Goal: Task Accomplishment & Management: Use online tool/utility

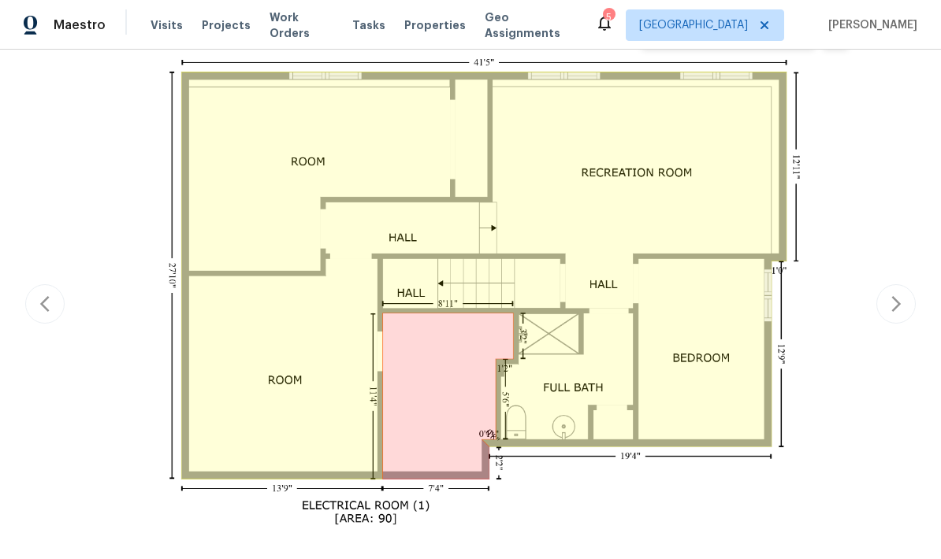
scroll to position [351, 0]
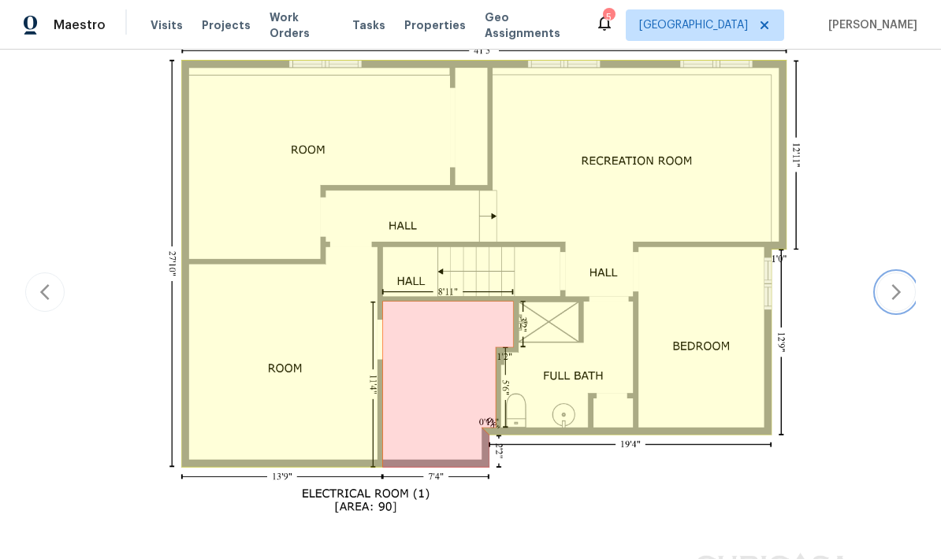
click at [894, 308] on button "button" at bounding box center [895, 292] width 39 height 39
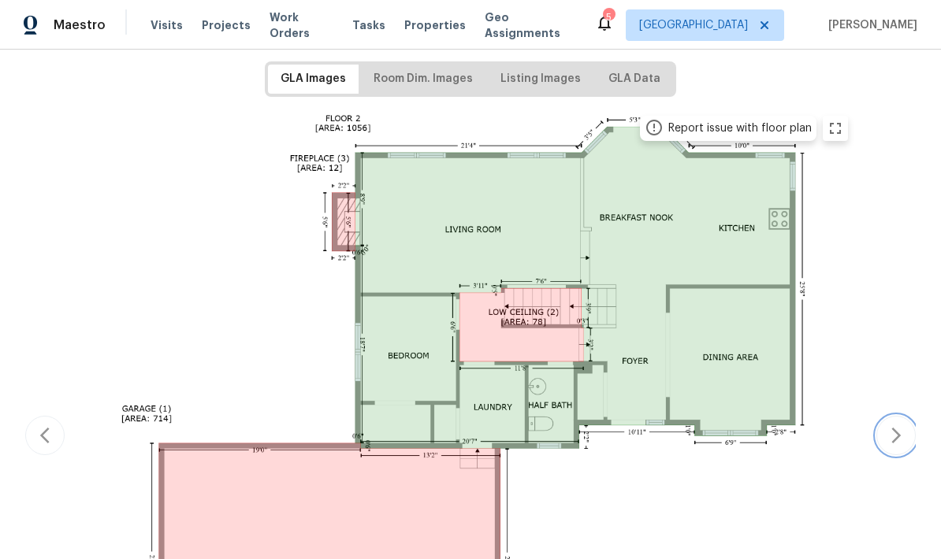
scroll to position [239, 0]
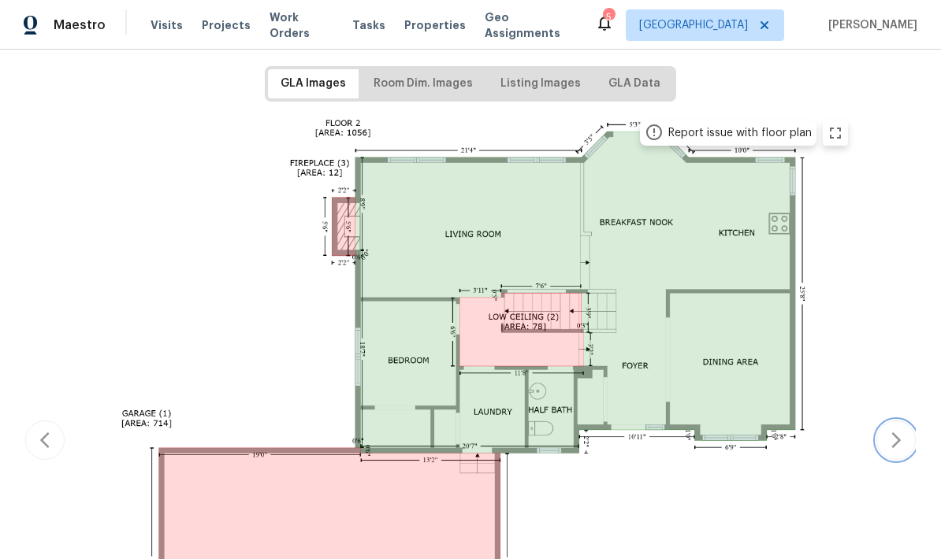
click at [886, 443] on icon "button" at bounding box center [895, 440] width 19 height 19
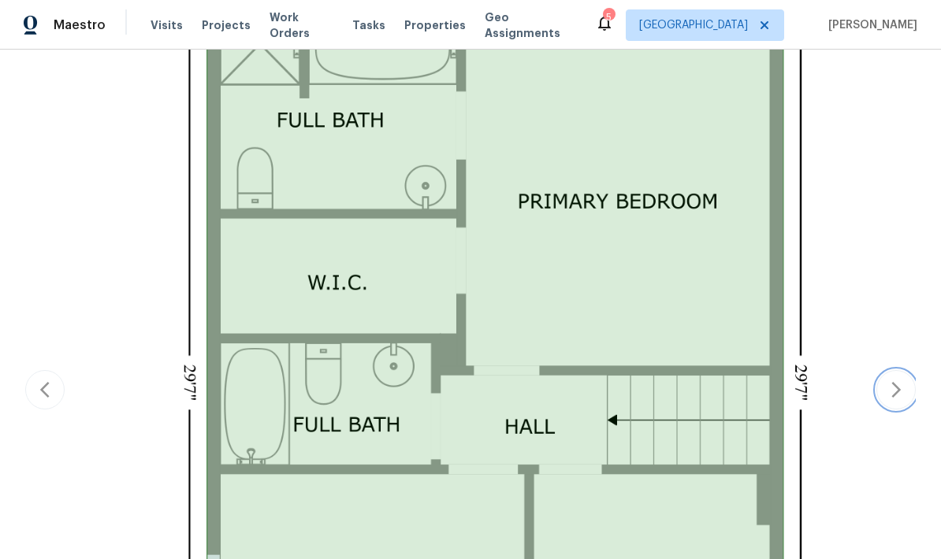
scroll to position [501, 0]
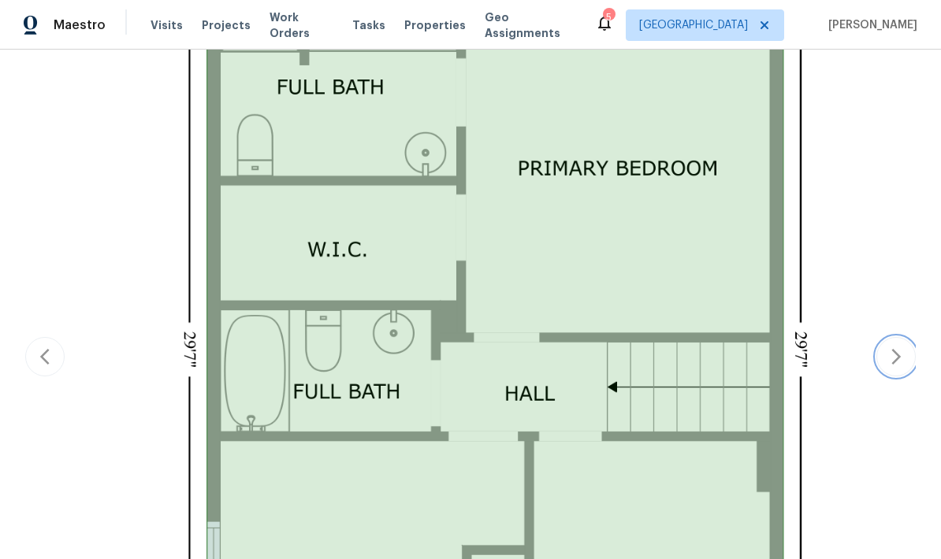
click at [909, 370] on button "button" at bounding box center [895, 356] width 39 height 39
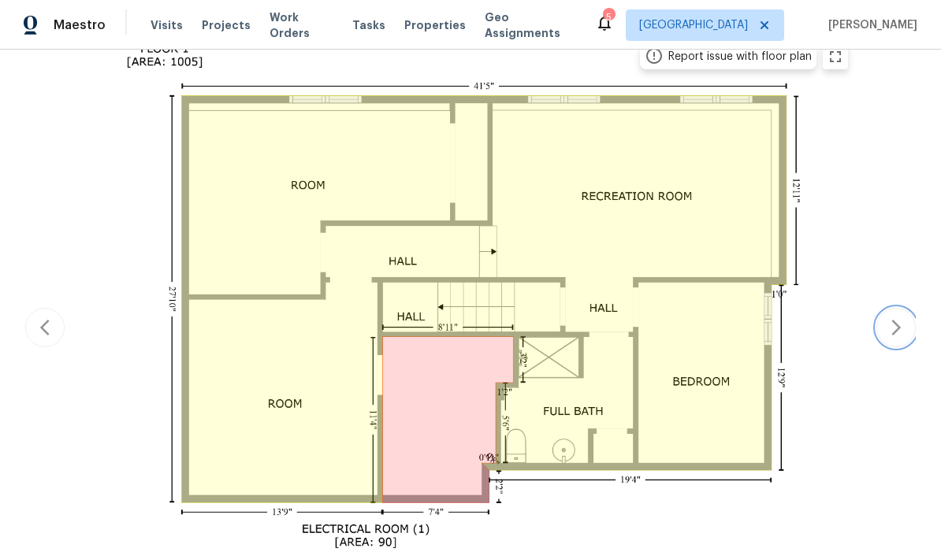
scroll to position [313, 0]
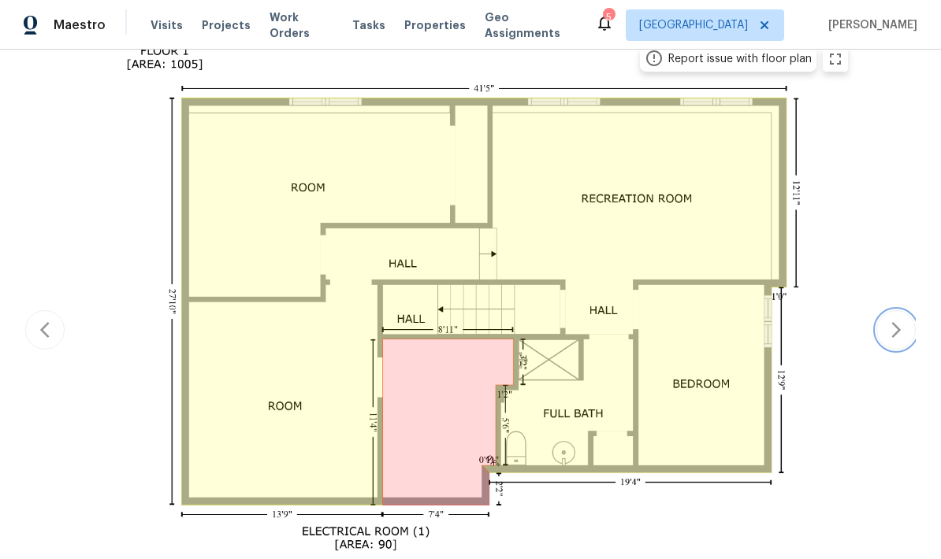
click at [886, 330] on icon "button" at bounding box center [895, 330] width 19 height 19
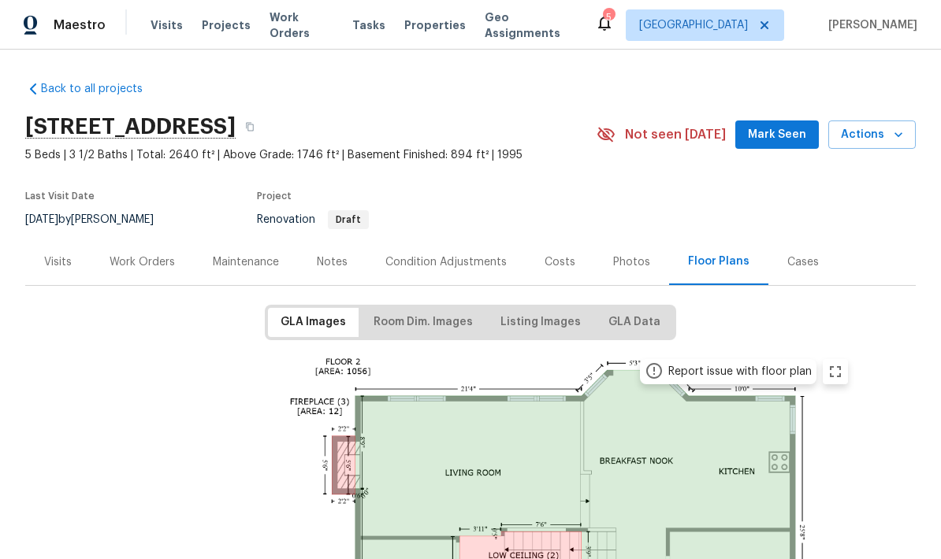
scroll to position [0, 0]
click at [329, 261] on div "Notes" at bounding box center [332, 263] width 31 height 16
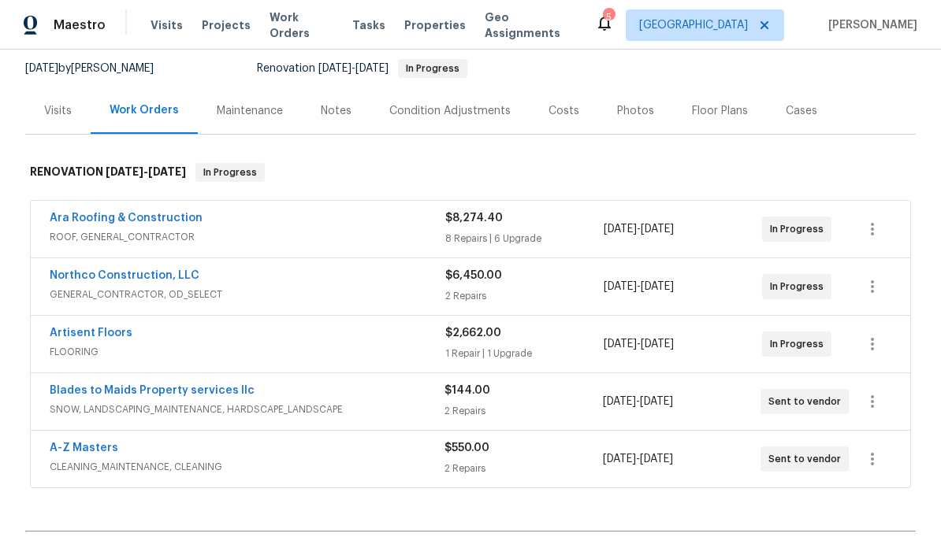
scroll to position [151, 0]
click at [102, 348] on span "FLOORING" at bounding box center [248, 353] width 396 height 16
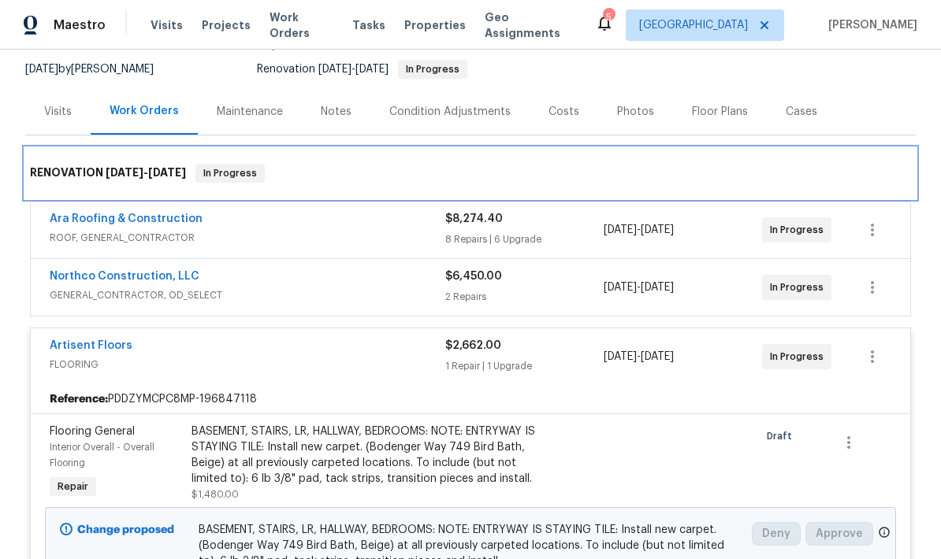
click at [898, 149] on div "RENOVATION 8/27/25 - 9/12/25 In Progress" at bounding box center [470, 173] width 890 height 50
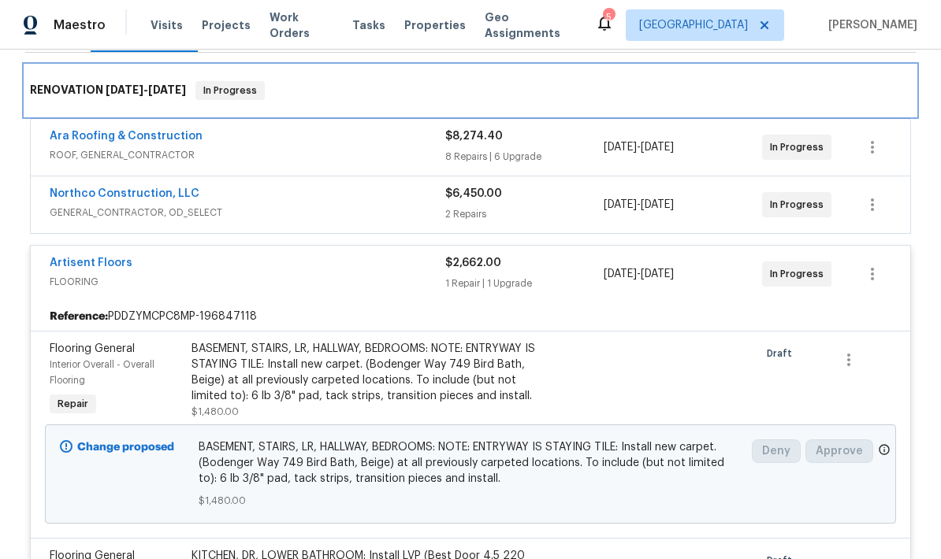
scroll to position [192, 0]
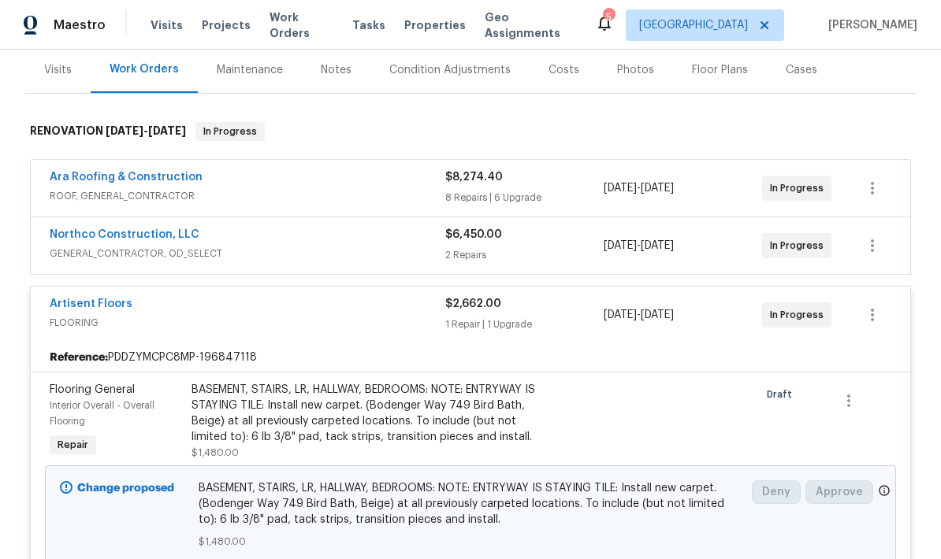
click at [931, 236] on div "Back to all projects 7866 31st St N, Oakdale, MN 55128 3 Beds | 2 Baths | Total…" at bounding box center [470, 305] width 941 height 510
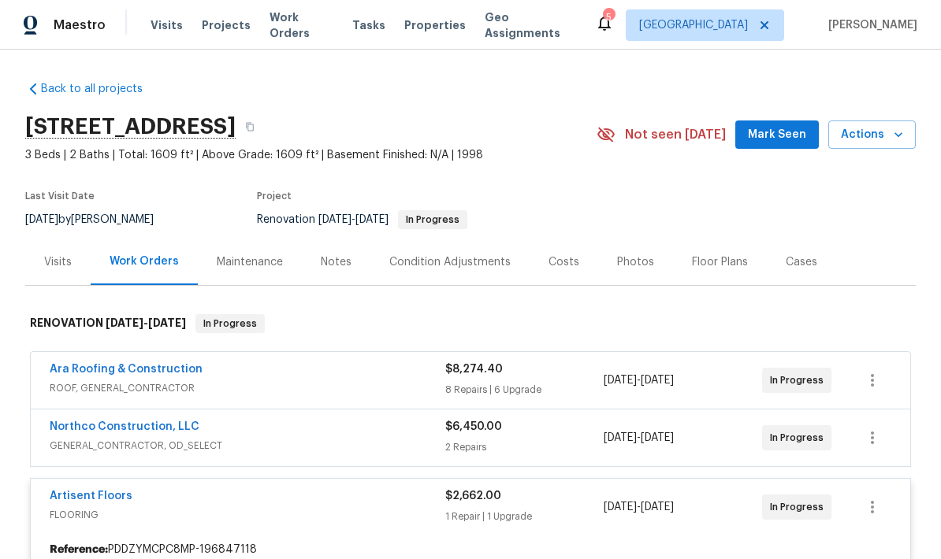
scroll to position [0, 0]
click at [264, 133] on button "button" at bounding box center [250, 127] width 28 height 28
click at [264, 132] on button "button" at bounding box center [250, 127] width 28 height 28
click at [264, 121] on button "button" at bounding box center [250, 127] width 28 height 28
click at [264, 126] on button "button" at bounding box center [250, 127] width 28 height 28
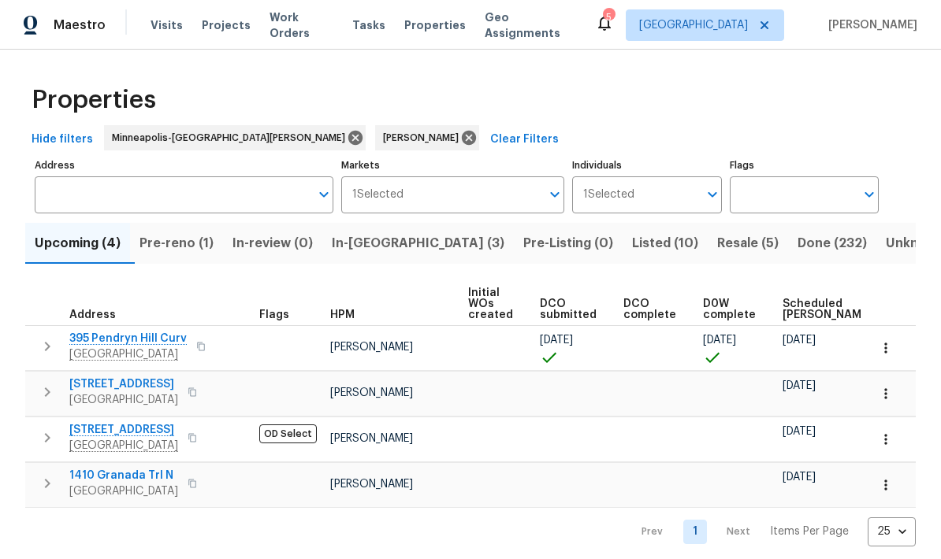
click at [875, 351] on button "button" at bounding box center [885, 348] width 35 height 35
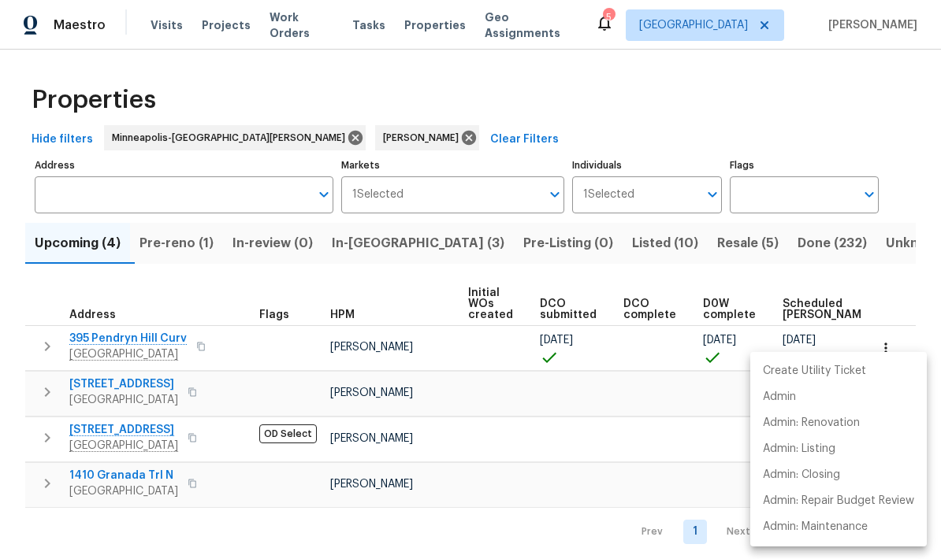
click at [908, 288] on div at bounding box center [470, 279] width 941 height 559
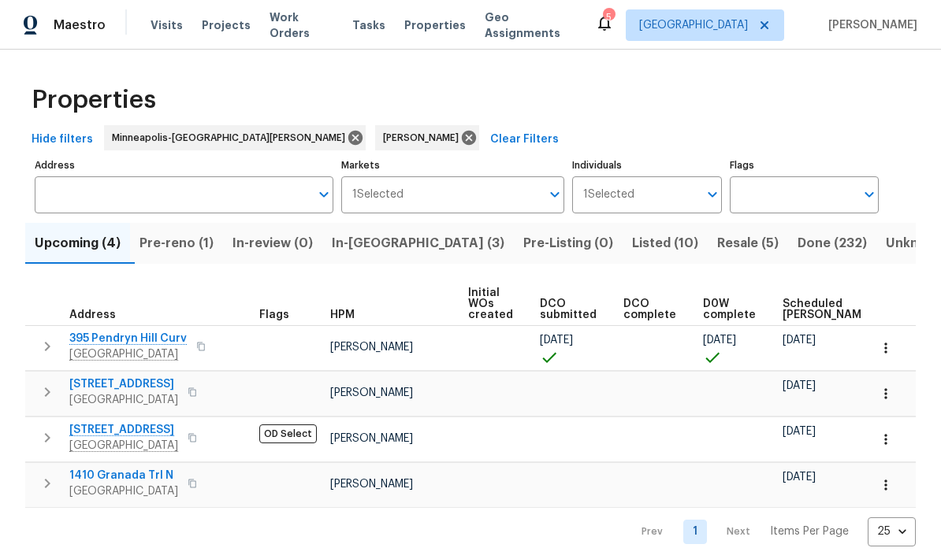
click at [887, 355] on icon "button" at bounding box center [886, 348] width 16 height 16
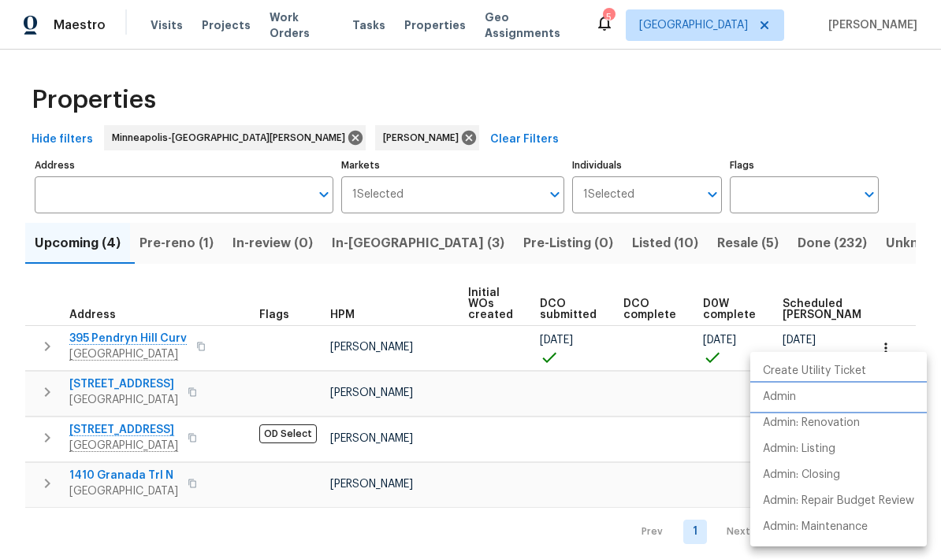
click at [808, 389] on li "Admin" at bounding box center [838, 398] width 177 height 26
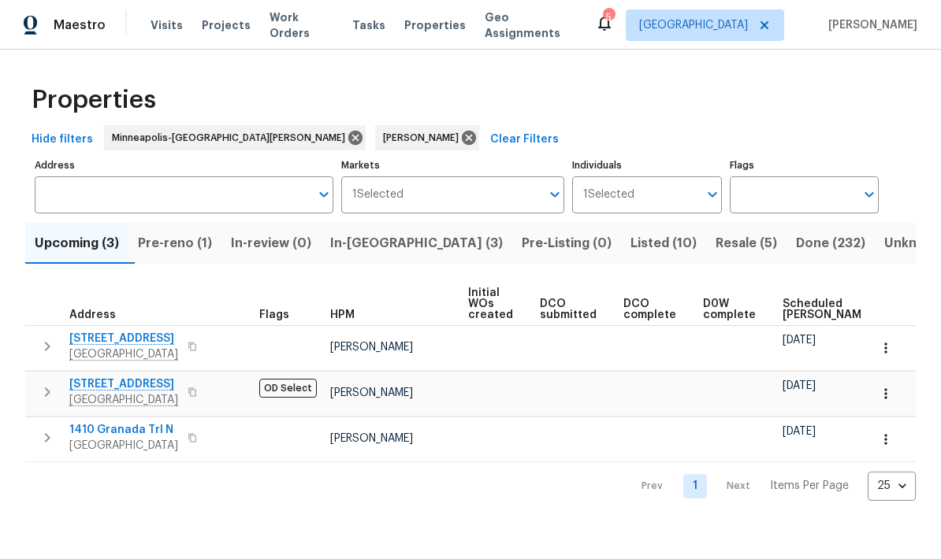
click at [792, 300] on span "Scheduled [PERSON_NAME]" at bounding box center [826, 310] width 89 height 22
click at [48, 350] on icon "button" at bounding box center [48, 346] width 6 height 9
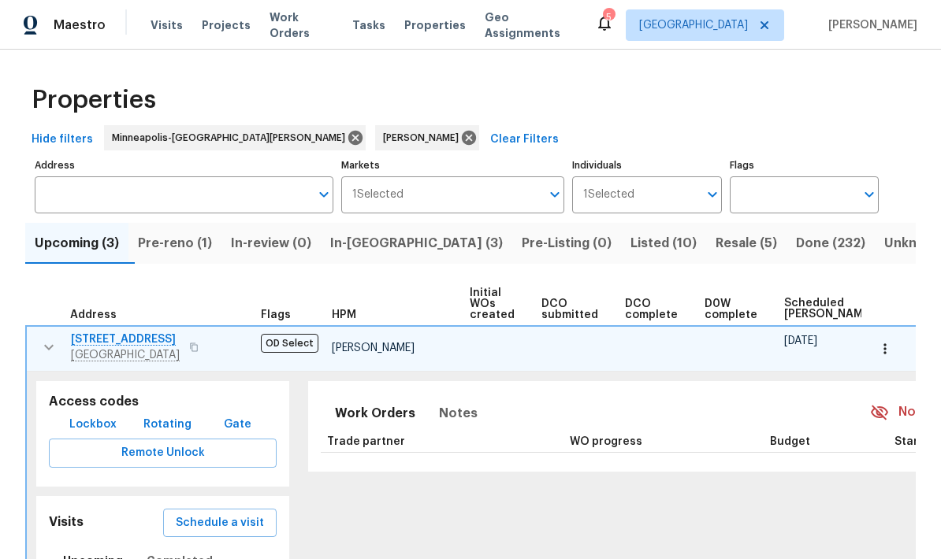
click at [44, 340] on icon "button" at bounding box center [48, 347] width 19 height 19
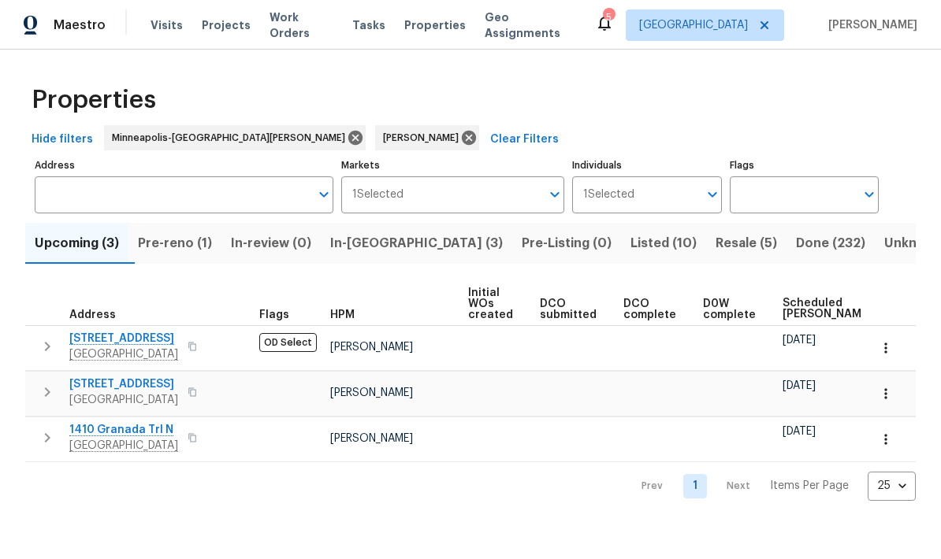
click at [381, 246] on span "In-reno (3)" at bounding box center [416, 243] width 173 height 22
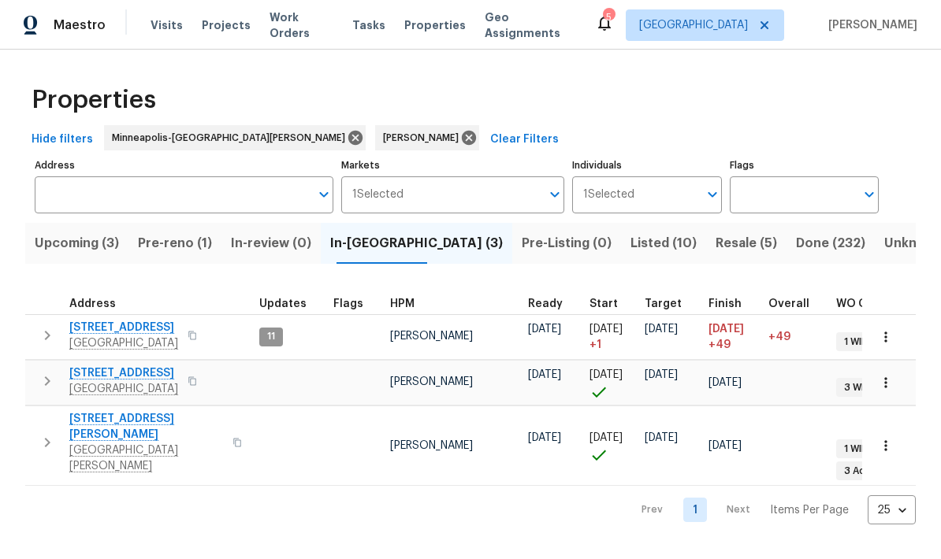
click at [136, 330] on span "5749 27th Ave S" at bounding box center [123, 328] width 109 height 16
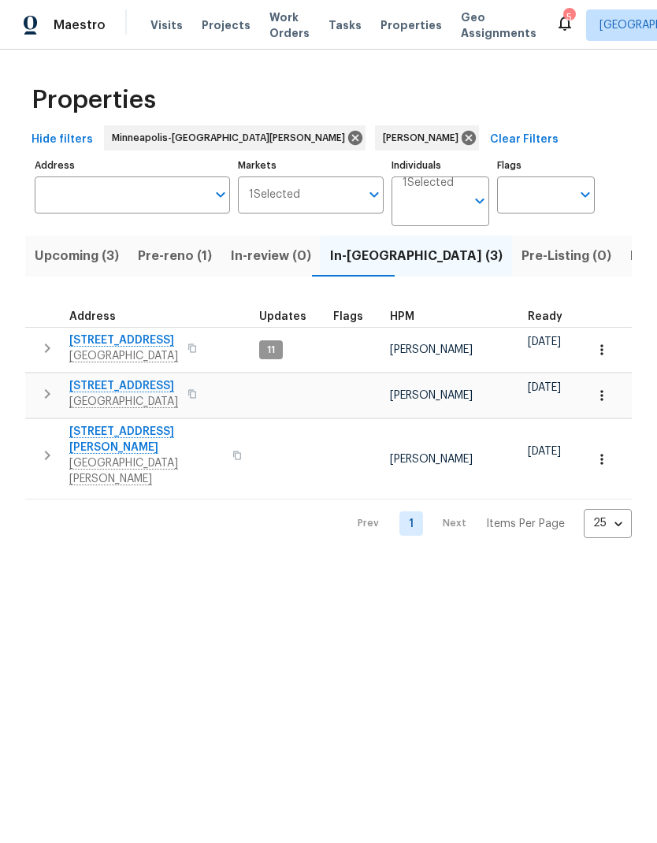
click at [202, 343] on button "button" at bounding box center [192, 348] width 19 height 22
click at [203, 333] on div "5749 27th Ave S Minneapolis, MN 55417" at bounding box center [157, 349] width 177 height 32
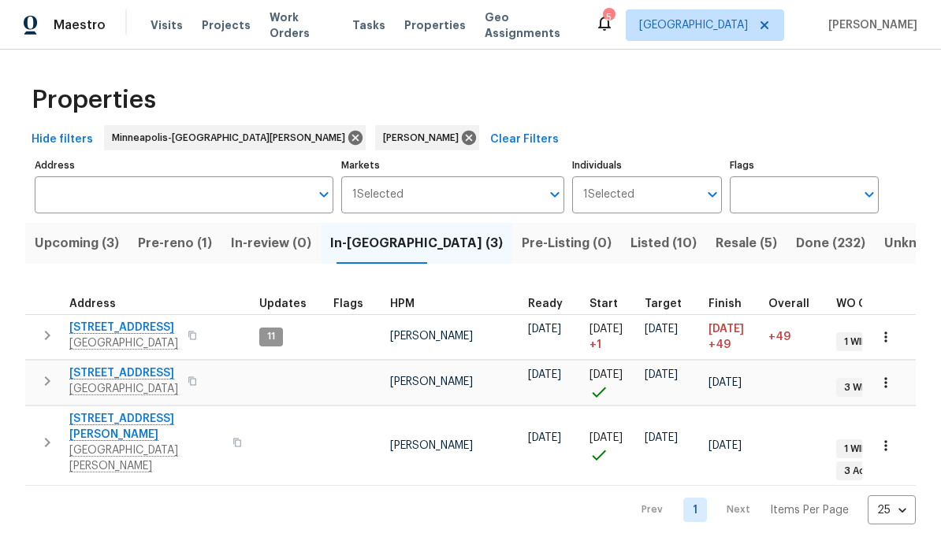
click at [880, 333] on icon "button" at bounding box center [886, 337] width 16 height 16
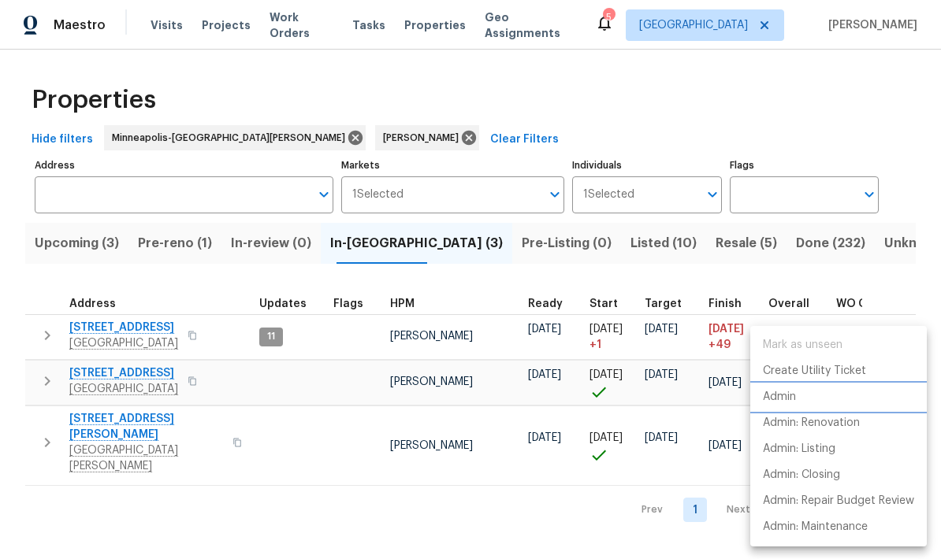
click at [789, 400] on p "Admin" at bounding box center [779, 397] width 33 height 17
click at [109, 371] on div at bounding box center [470, 279] width 941 height 559
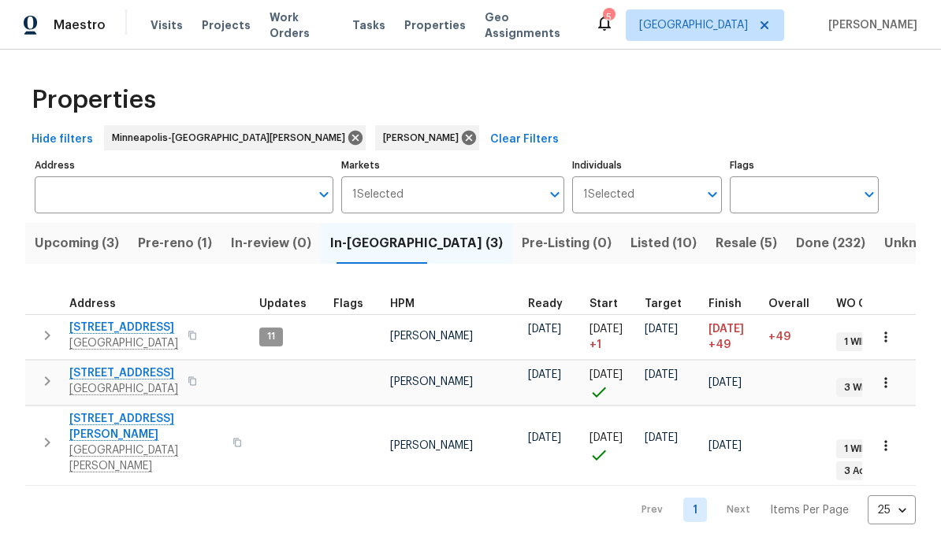
click at [116, 374] on span "[STREET_ADDRESS]" at bounding box center [123, 374] width 109 height 16
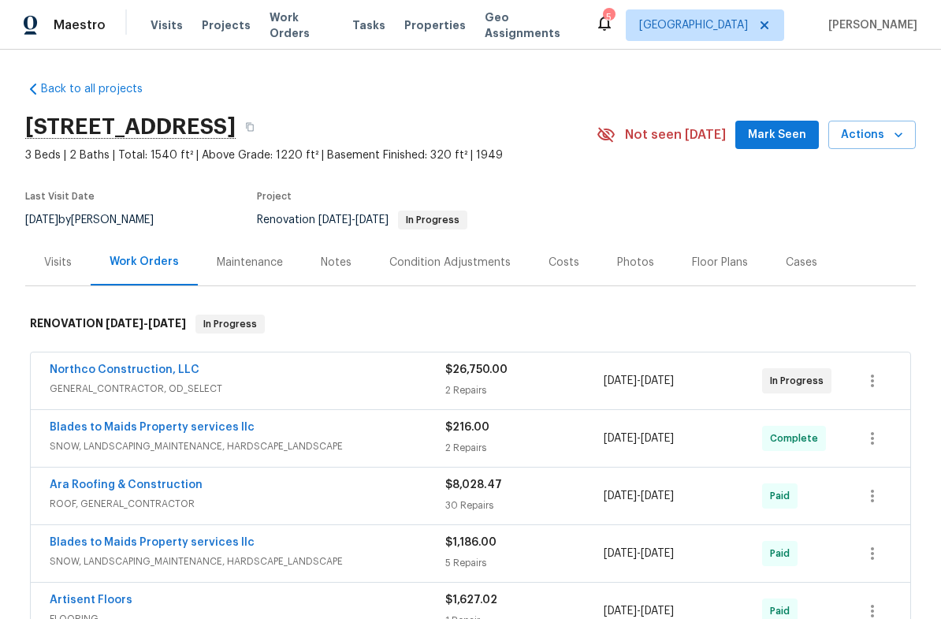
click at [796, 136] on span "Mark Seen" at bounding box center [777, 135] width 58 height 20
click at [211, 28] on span "Projects" at bounding box center [226, 25] width 49 height 16
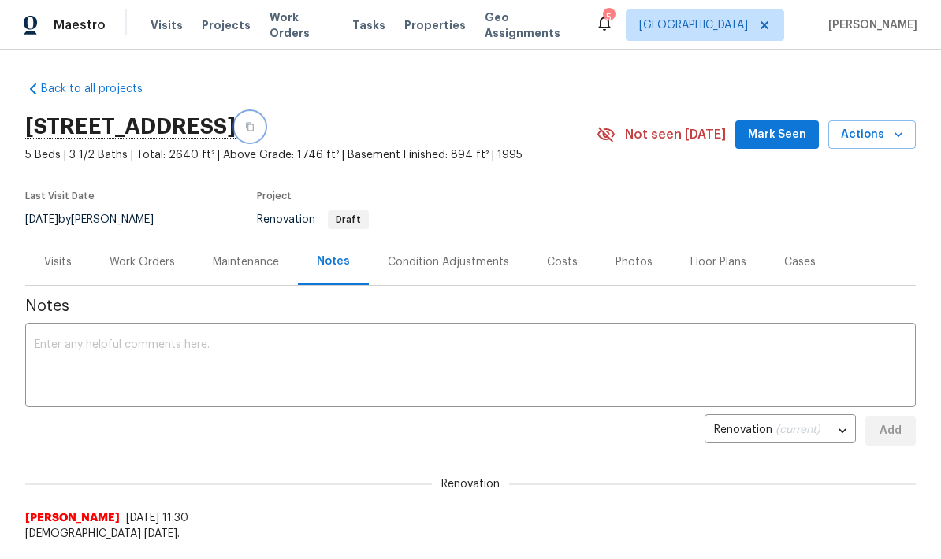
click at [255, 127] on icon "button" at bounding box center [249, 126] width 9 height 9
click at [254, 126] on icon "button" at bounding box center [250, 127] width 8 height 9
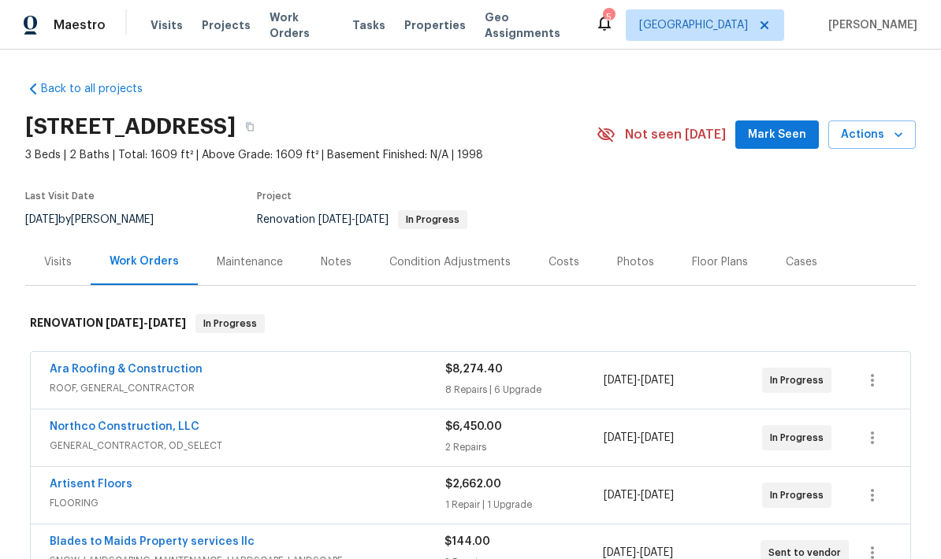
click at [805, 134] on span "Mark Seen" at bounding box center [777, 135] width 58 height 20
click at [65, 257] on div "Visits" at bounding box center [58, 263] width 28 height 16
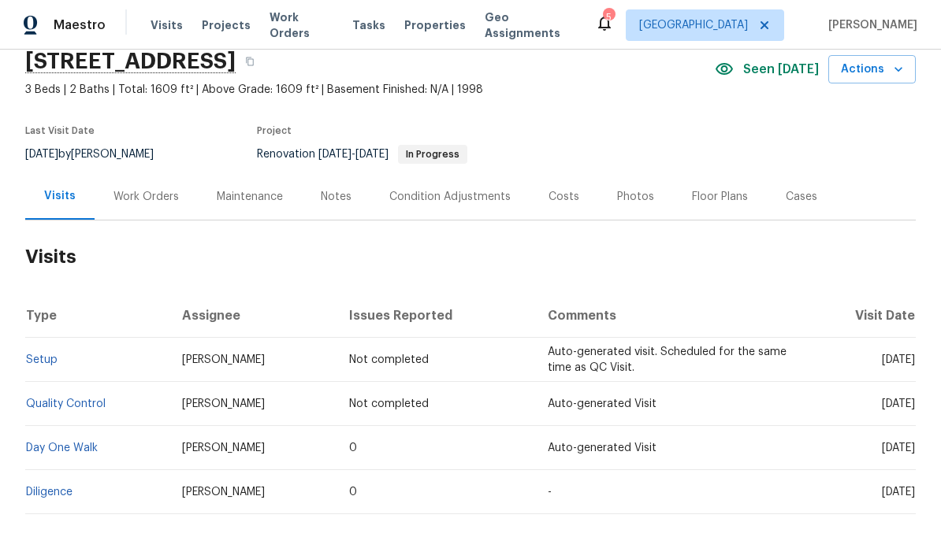
scroll to position [65, 0]
click at [900, 68] on icon "button" at bounding box center [898, 70] width 16 height 16
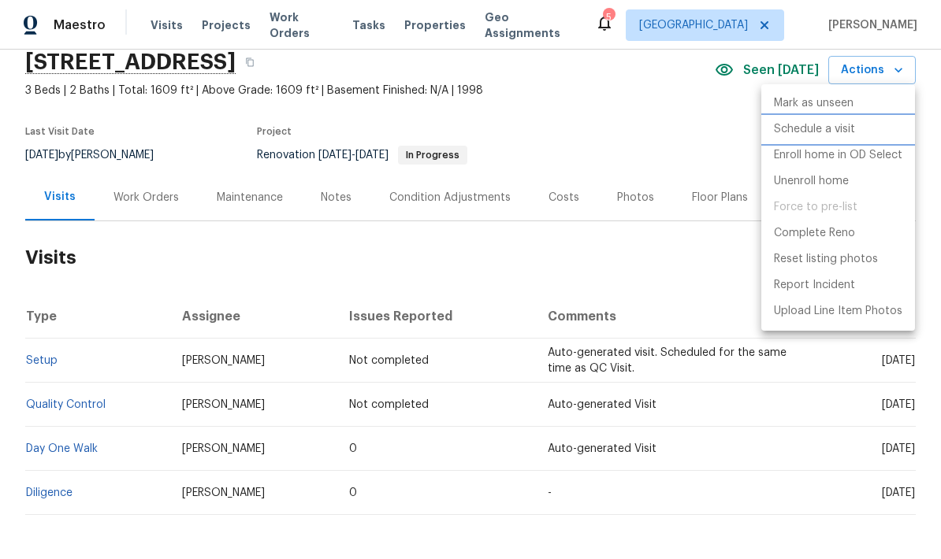
click at [857, 128] on li "Schedule a visit" at bounding box center [838, 130] width 154 height 26
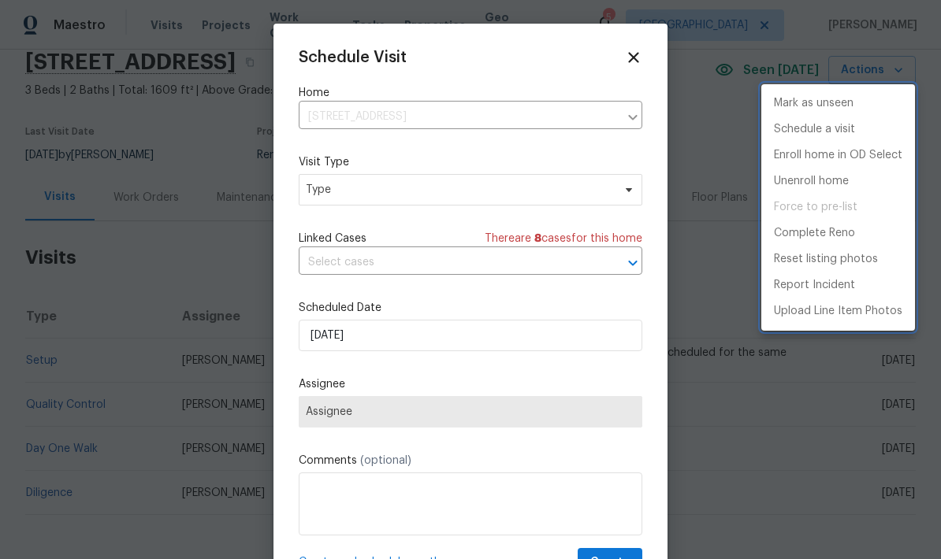
click at [452, 189] on div at bounding box center [470, 279] width 941 height 559
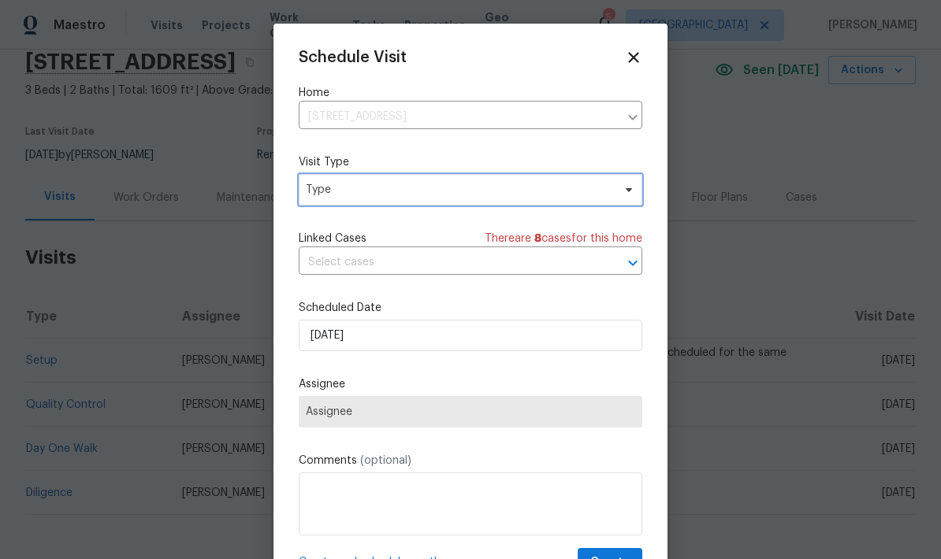
click at [493, 199] on span "Type" at bounding box center [471, 190] width 344 height 32
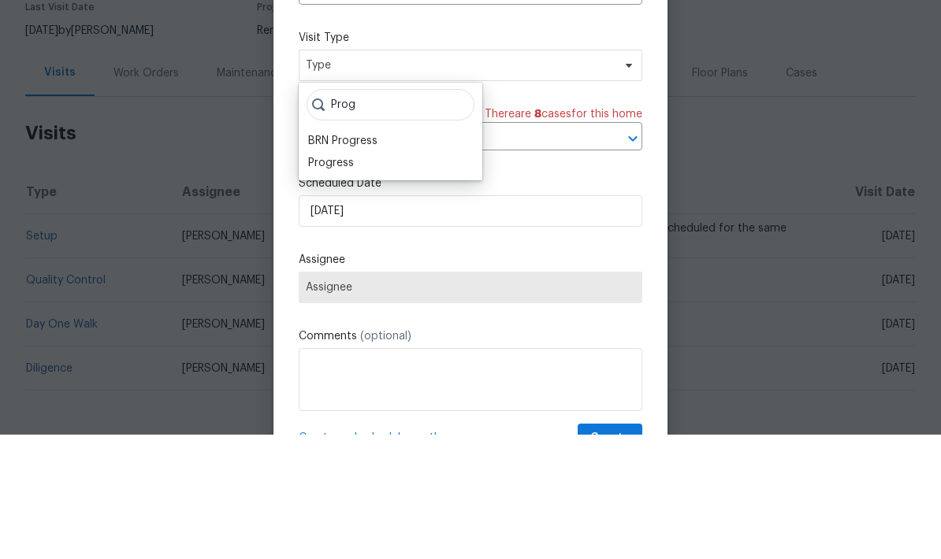
type input "Prog"
click at [328, 280] on div "Progress" at bounding box center [331, 288] width 46 height 16
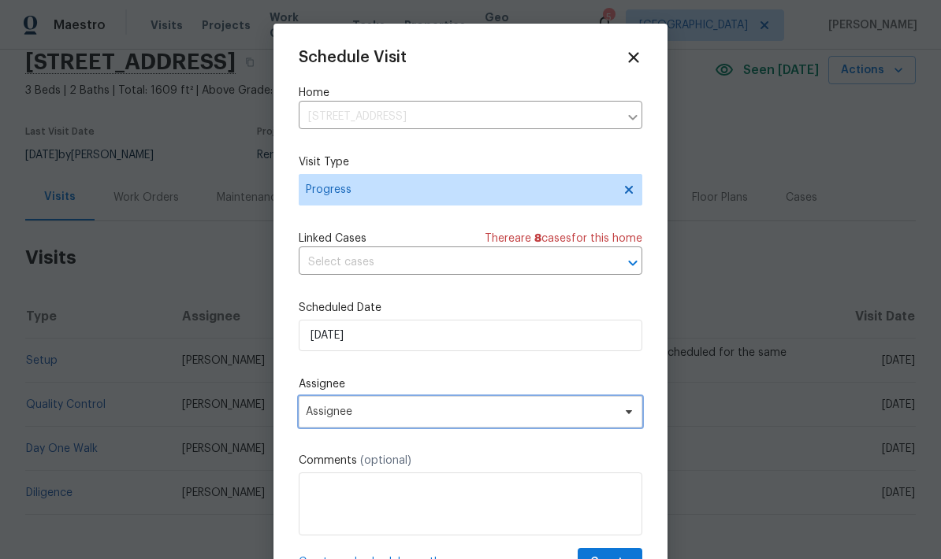
click at [526, 412] on span "Assignee" at bounding box center [460, 412] width 309 height 13
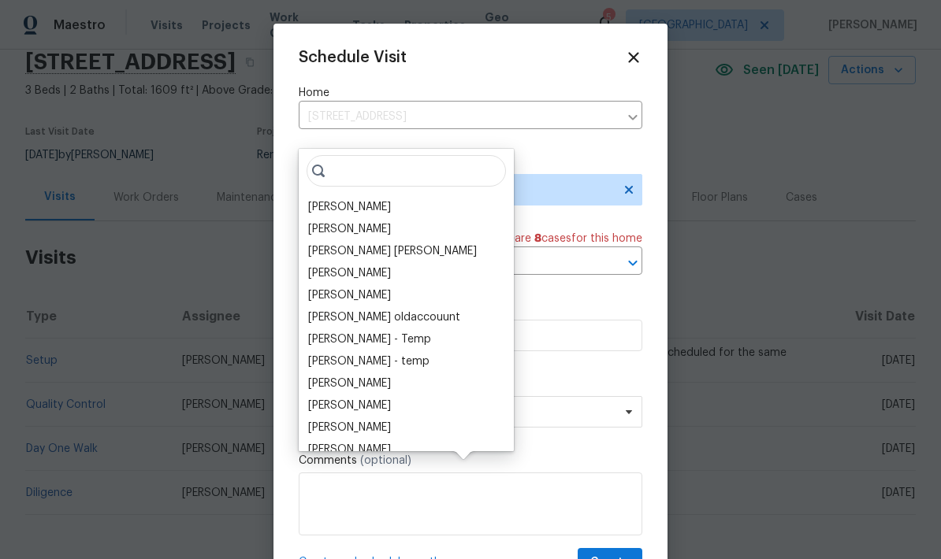
click at [372, 196] on div "[PERSON_NAME]" at bounding box center [406, 207] width 206 height 22
click at [381, 196] on div "[PERSON_NAME]" at bounding box center [406, 207] width 206 height 22
click at [343, 155] on input "search" at bounding box center [406, 171] width 199 height 32
click at [342, 155] on input "search" at bounding box center [406, 171] width 199 height 32
click at [357, 199] on div "[PERSON_NAME]" at bounding box center [349, 207] width 83 height 16
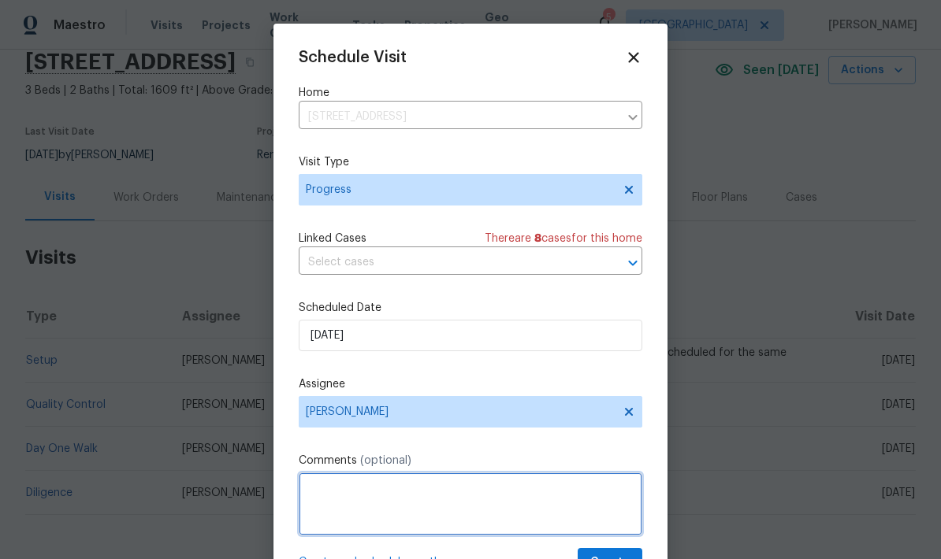
click at [480, 496] on textarea at bounding box center [471, 504] width 344 height 63
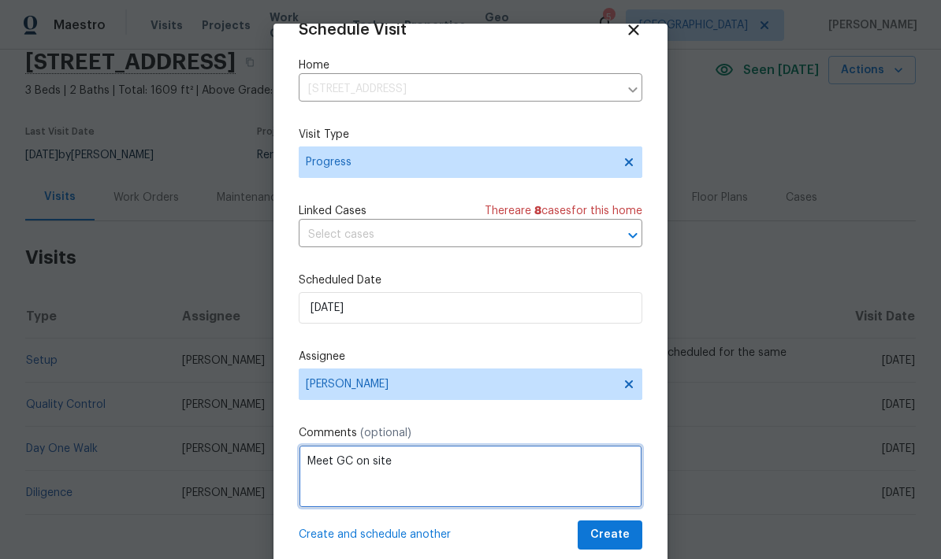
type textarea "Meet GC on site"
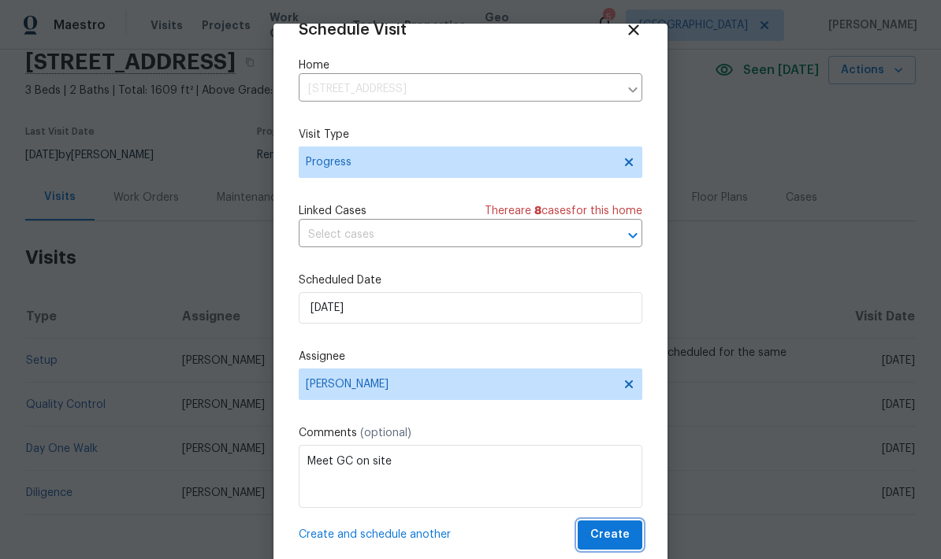
click at [634, 530] on button "Create" at bounding box center [610, 535] width 65 height 29
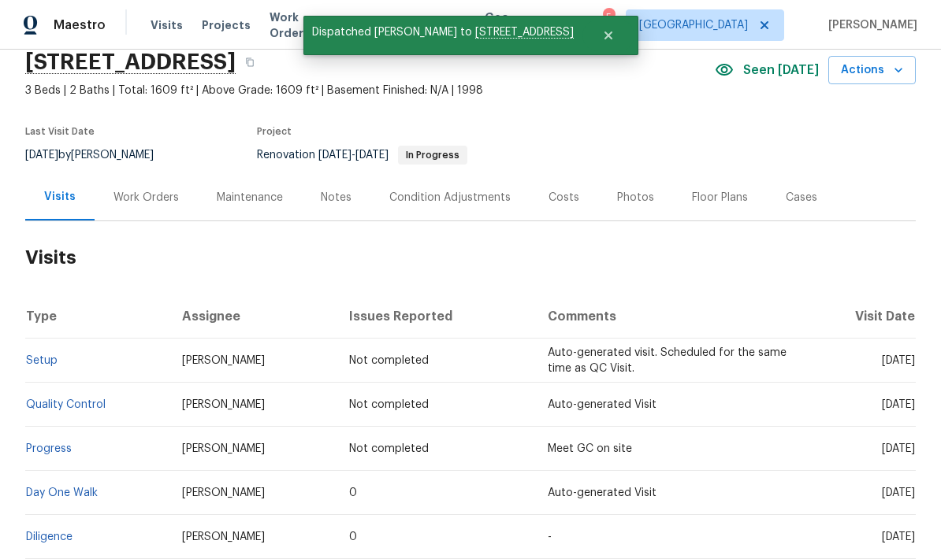
click at [801, 221] on h2 "Visits" at bounding box center [470, 257] width 890 height 73
click at [463, 383] on td "Not completed" at bounding box center [435, 405] width 199 height 44
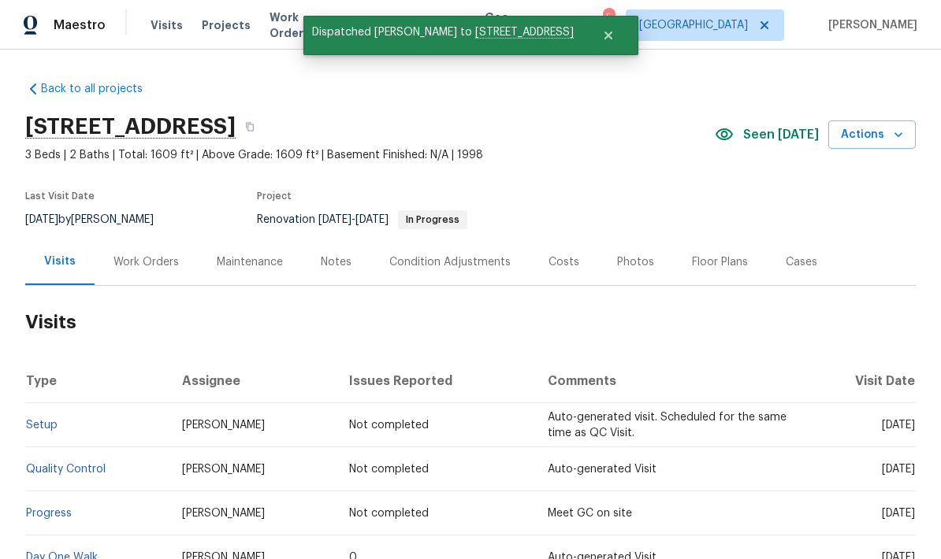
scroll to position [0, 0]
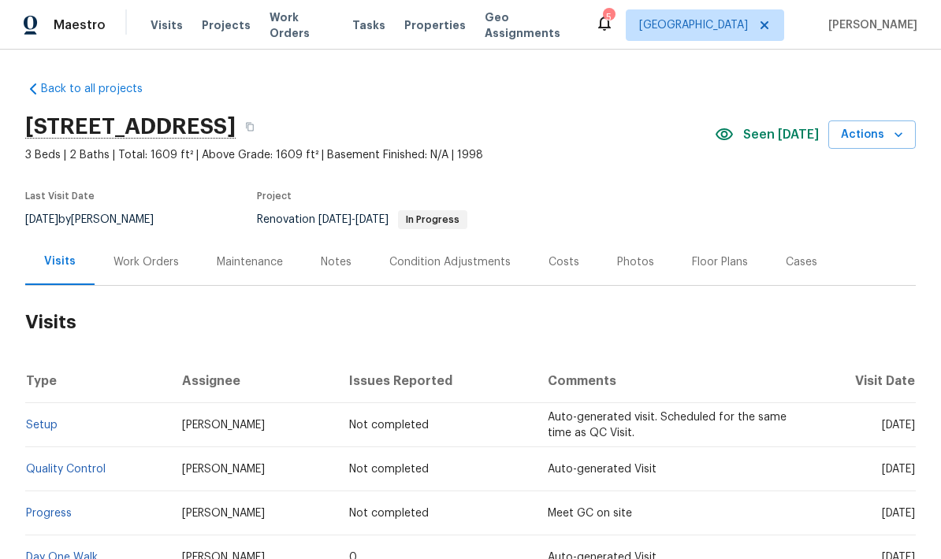
click at [898, 127] on icon "button" at bounding box center [898, 135] width 16 height 16
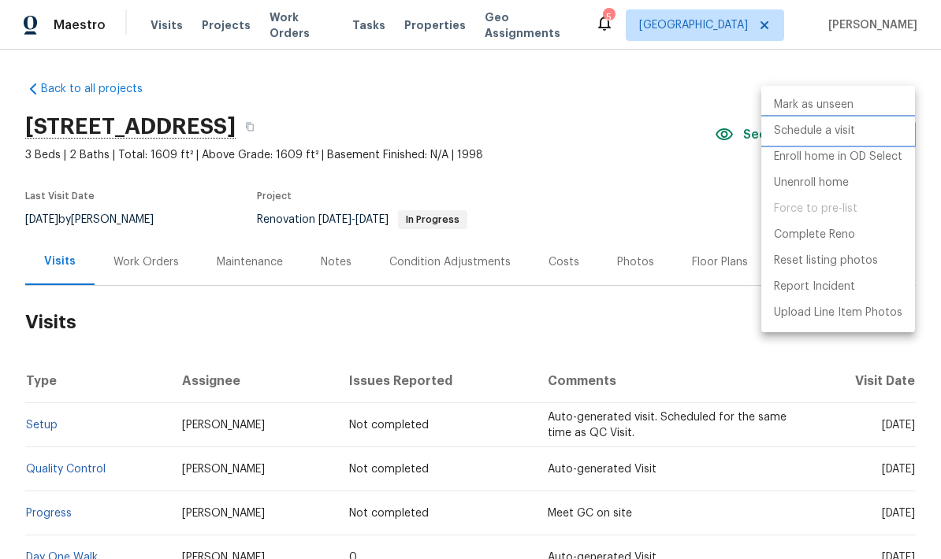
click at [859, 130] on li "Schedule a visit" at bounding box center [838, 131] width 154 height 26
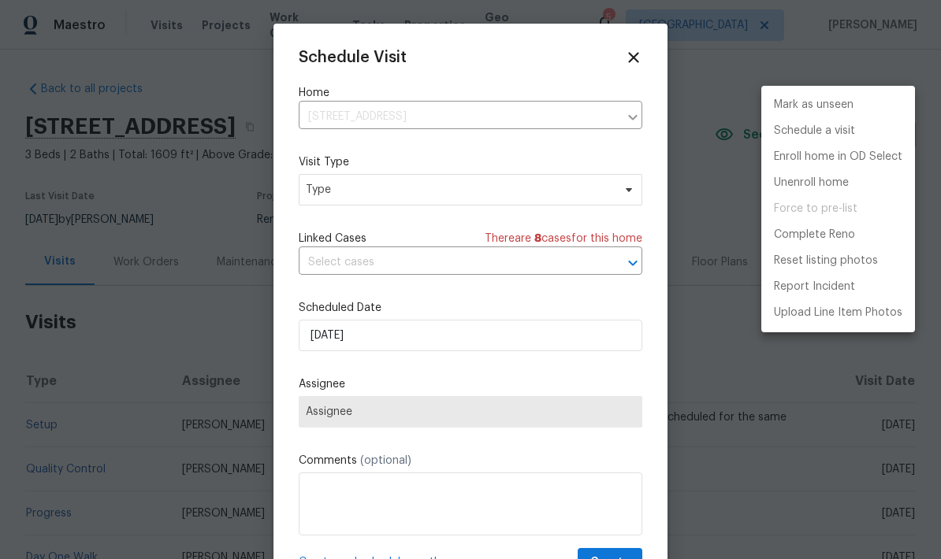
click at [449, 190] on div at bounding box center [470, 279] width 941 height 559
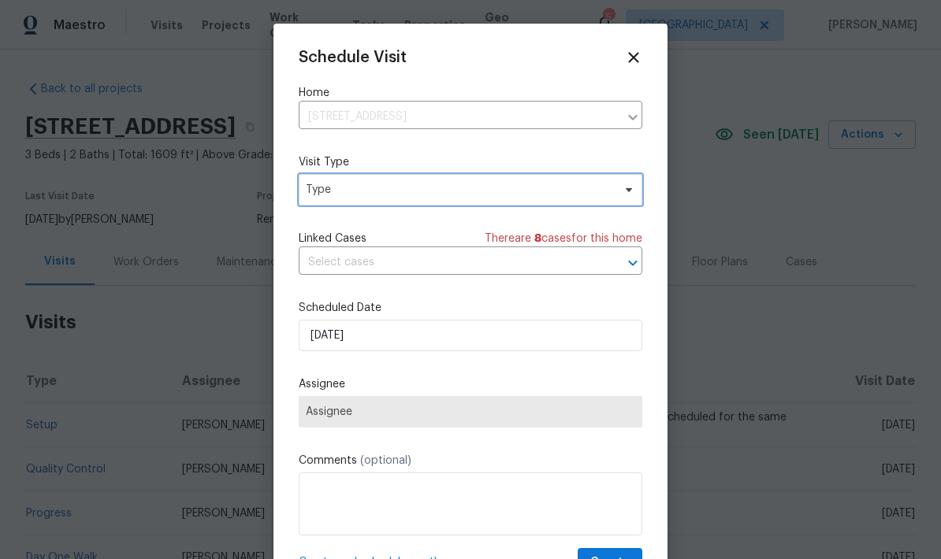
click at [601, 187] on span "Type" at bounding box center [459, 190] width 307 height 16
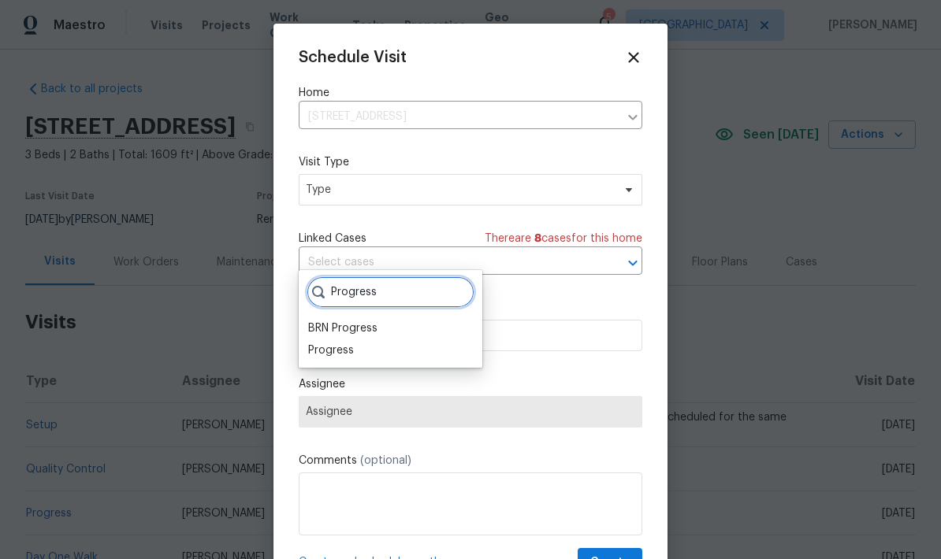
type input "Progress"
click at [366, 340] on div "Progress" at bounding box center [390, 351] width 174 height 22
click at [351, 343] on div "Progress" at bounding box center [331, 351] width 46 height 16
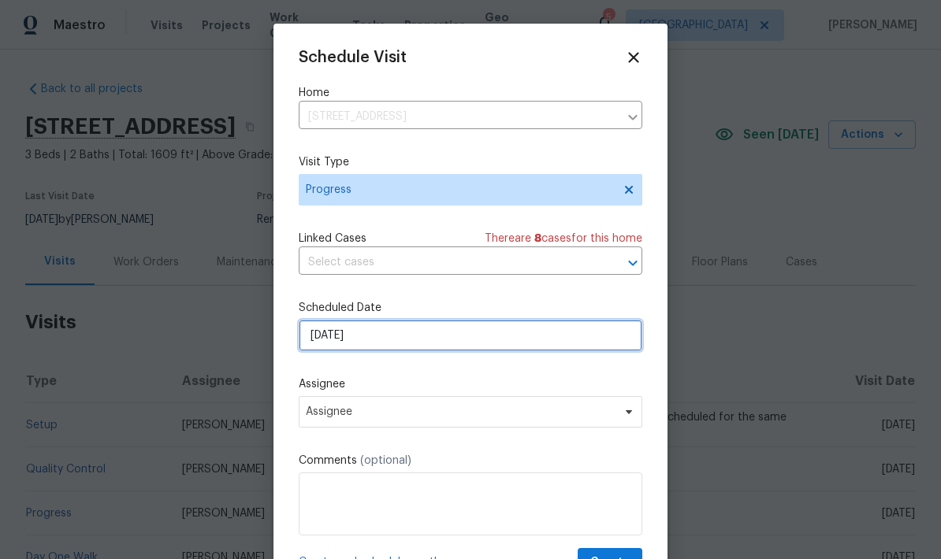
click at [419, 340] on input "8/29/2025" at bounding box center [471, 336] width 344 height 32
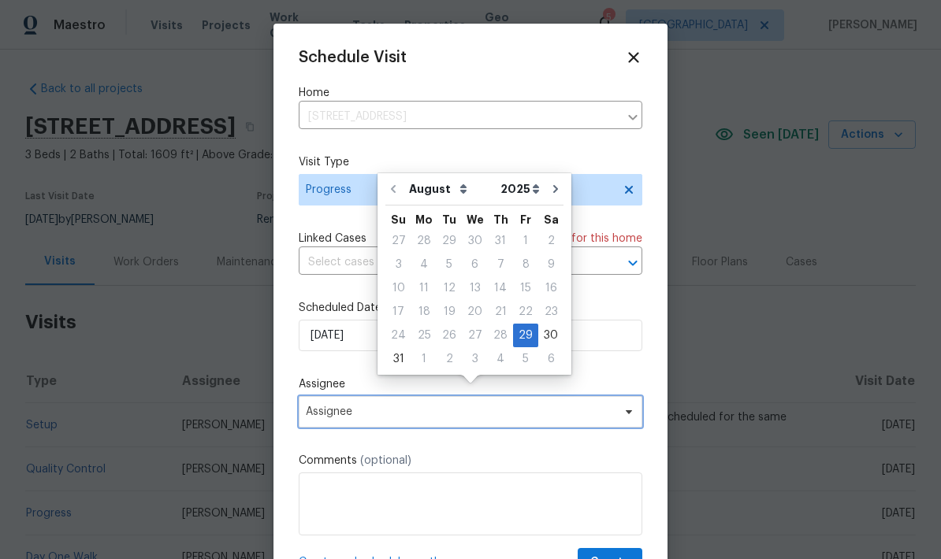
click at [498, 411] on span "Assignee" at bounding box center [460, 412] width 309 height 13
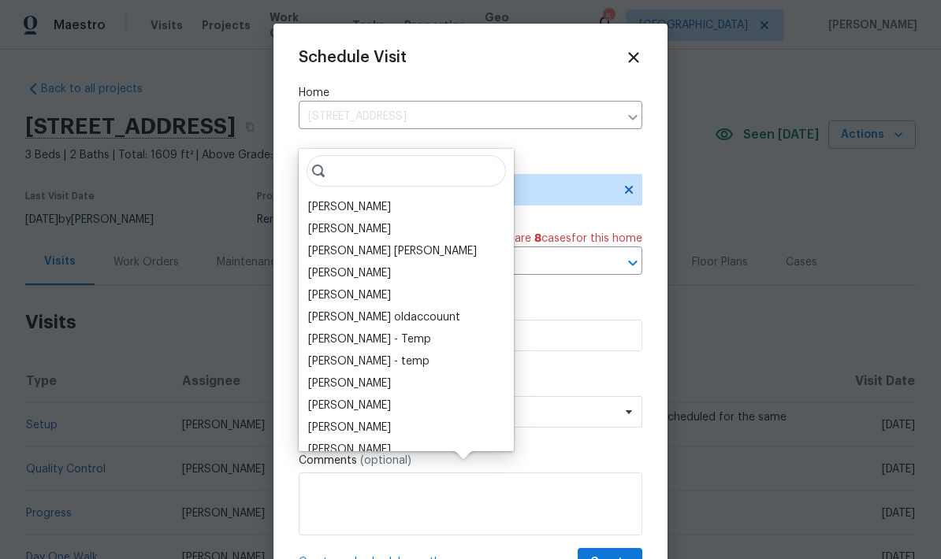
click at [366, 199] on div "[PERSON_NAME]" at bounding box center [349, 207] width 83 height 16
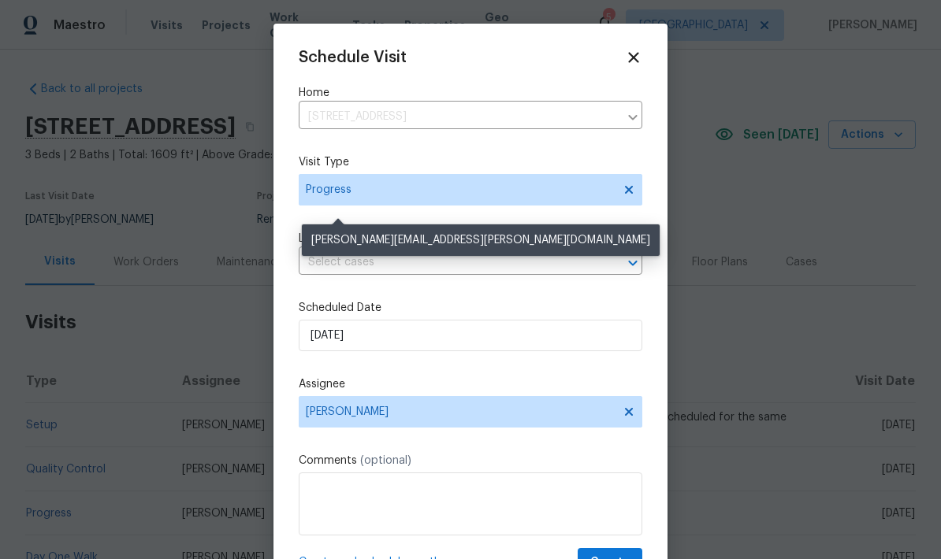
click at [366, 145] on div "Schedule Visit Home 7866 31st St N, Oakdale, MN 55128 ​ Visit Type Progress Lin…" at bounding box center [471, 313] width 344 height 529
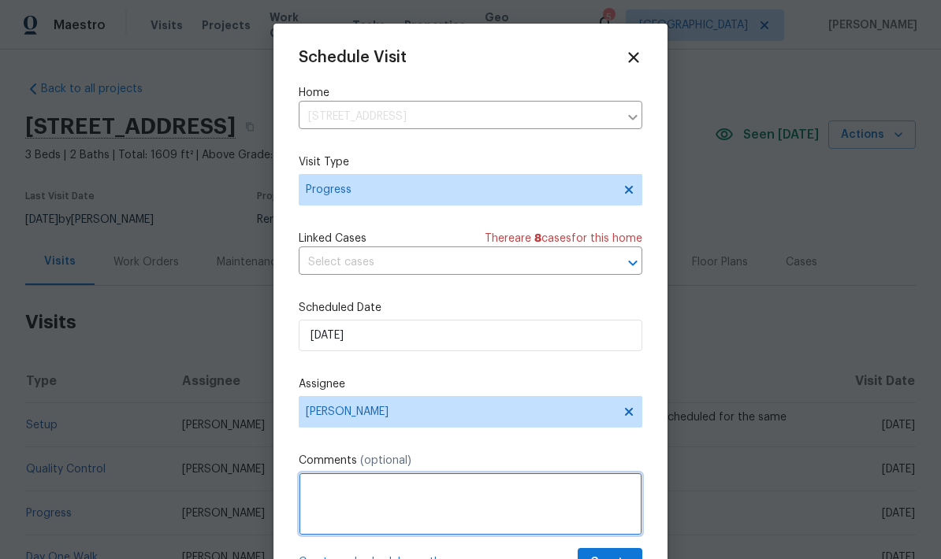
click at [473, 485] on textarea at bounding box center [471, 504] width 344 height 63
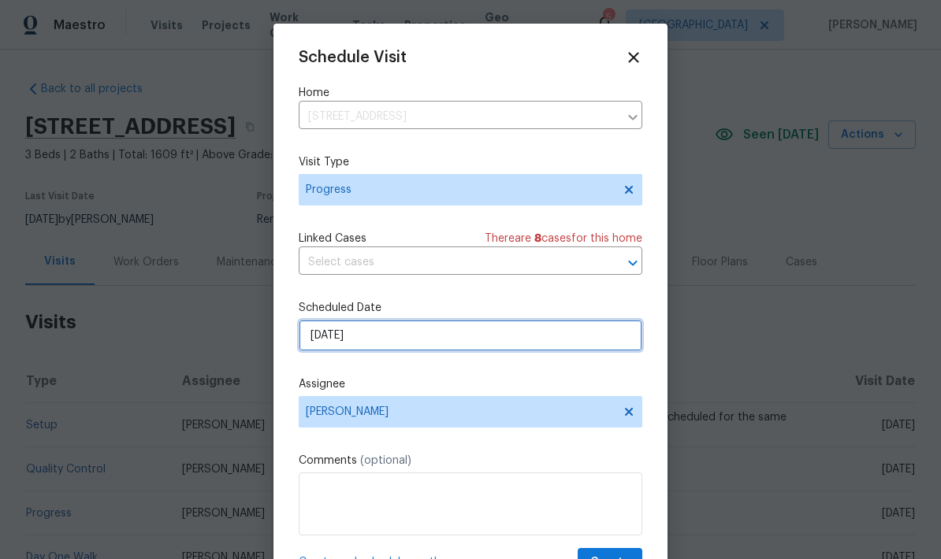
click at [480, 344] on input "8/29/2025" at bounding box center [471, 336] width 344 height 32
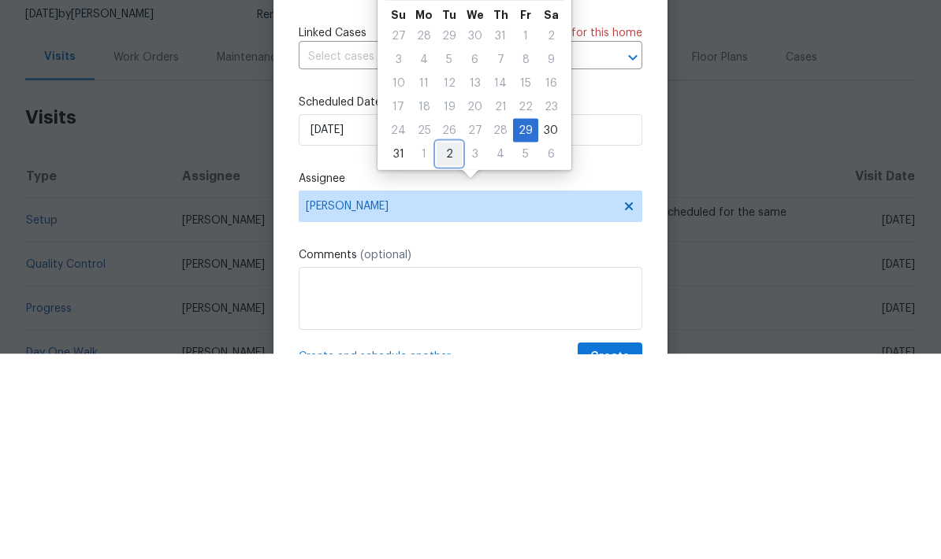
click at [448, 348] on div "2" at bounding box center [449, 359] width 25 height 22
type input "9/2/2025"
select select "8"
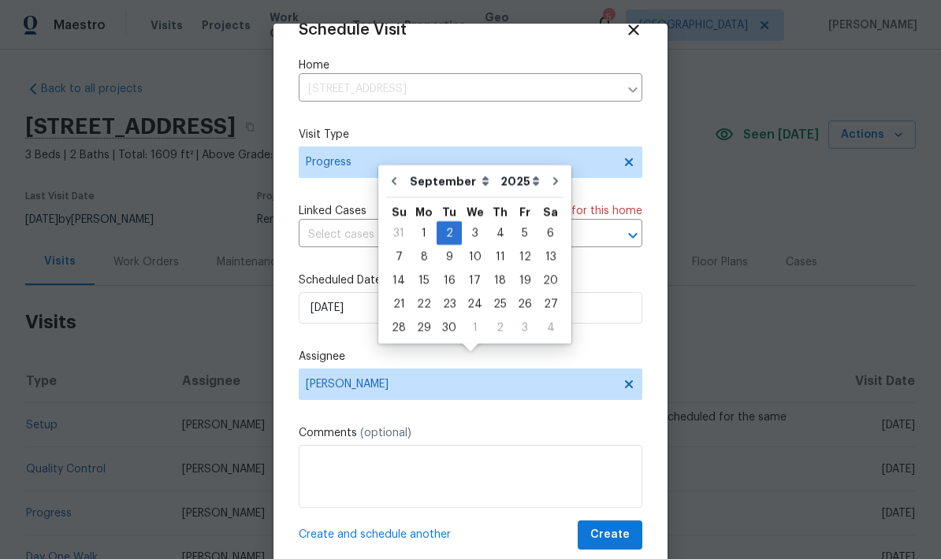
scroll to position [31, 0]
click at [388, 533] on span "Create and schedule another" at bounding box center [375, 535] width 152 height 16
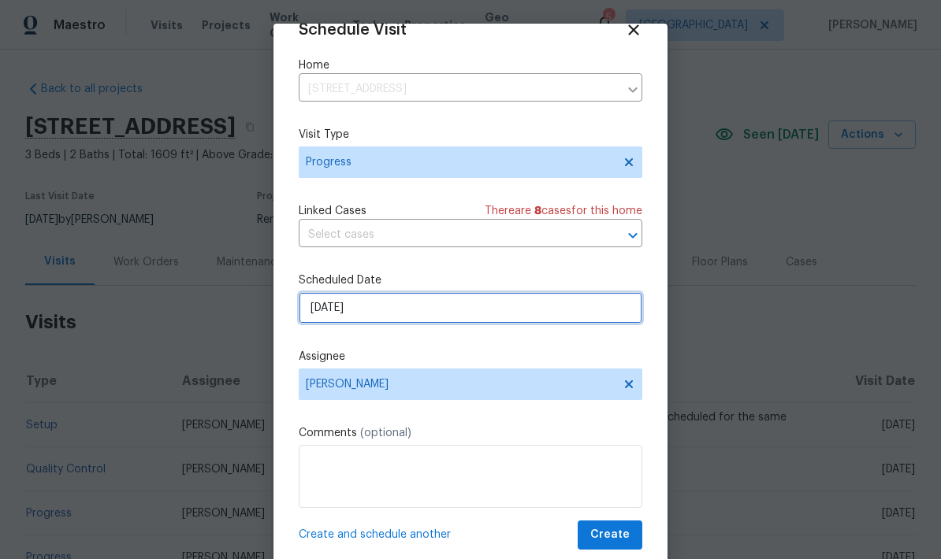
click at [418, 311] on input "9/2/2025" at bounding box center [471, 308] width 344 height 32
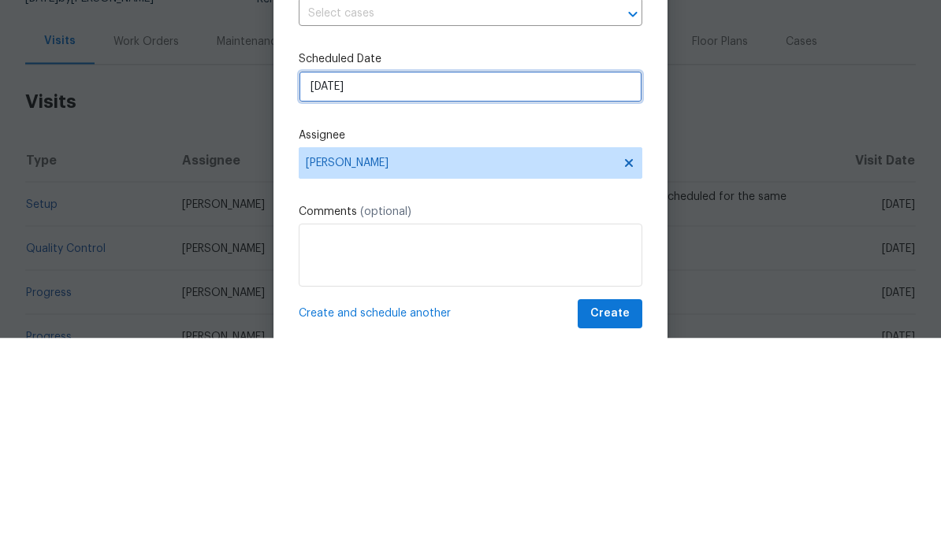
select select "8"
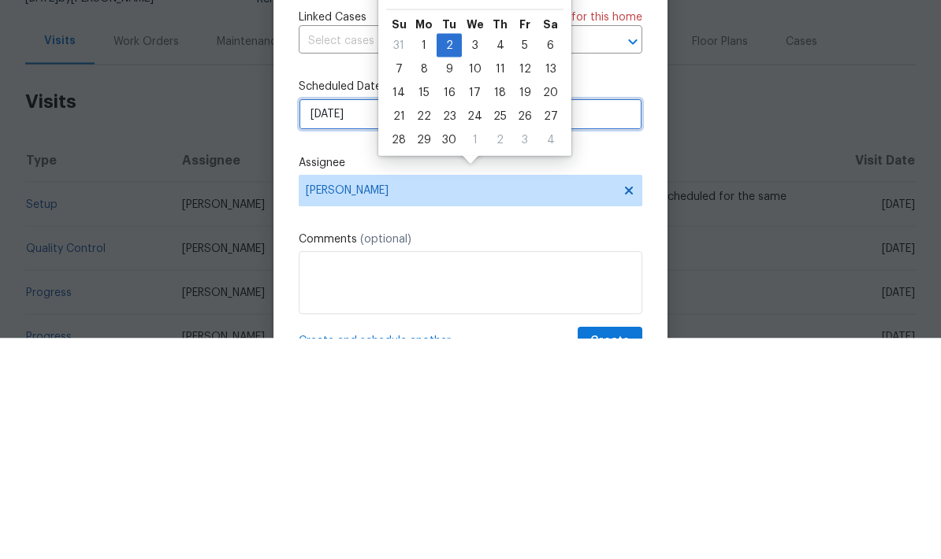
scroll to position [0, 0]
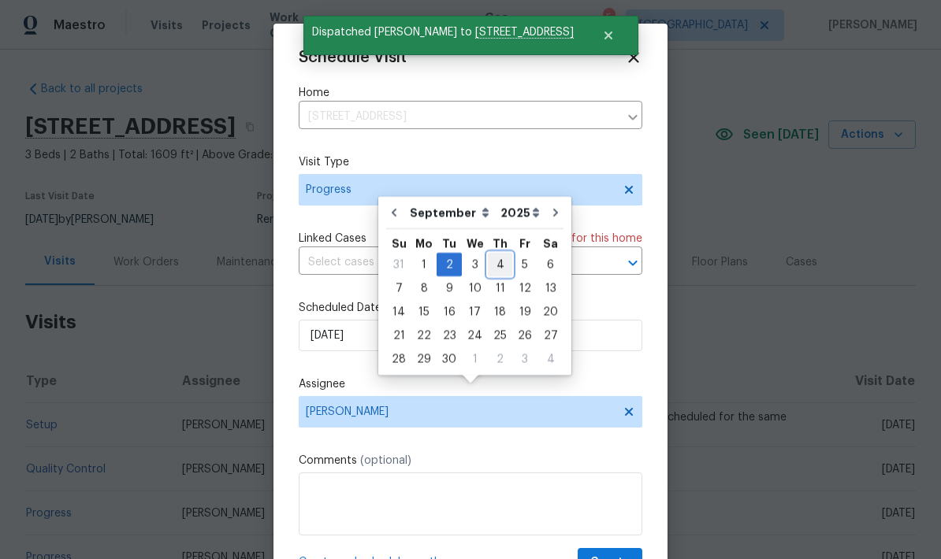
click at [494, 254] on div "4" at bounding box center [500, 265] width 24 height 22
type input "9/4/2025"
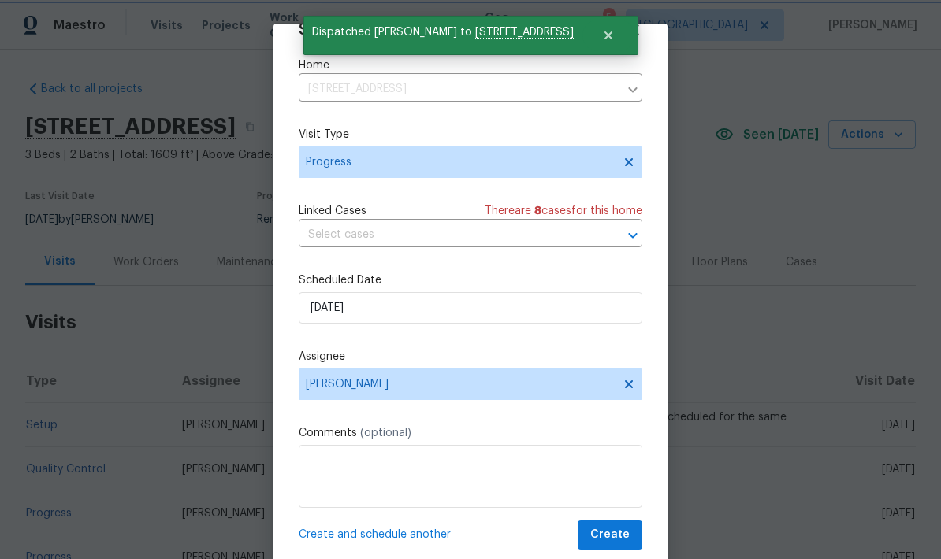
scroll to position [31, 0]
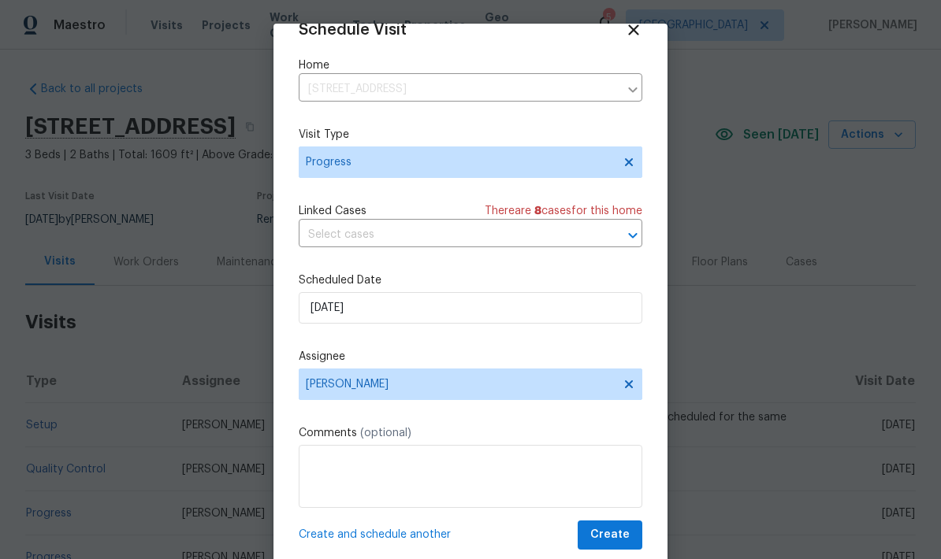
click at [439, 524] on div "Create and schedule another Create" at bounding box center [471, 535] width 344 height 29
click at [429, 534] on span "Create and schedule another" at bounding box center [375, 535] width 152 height 16
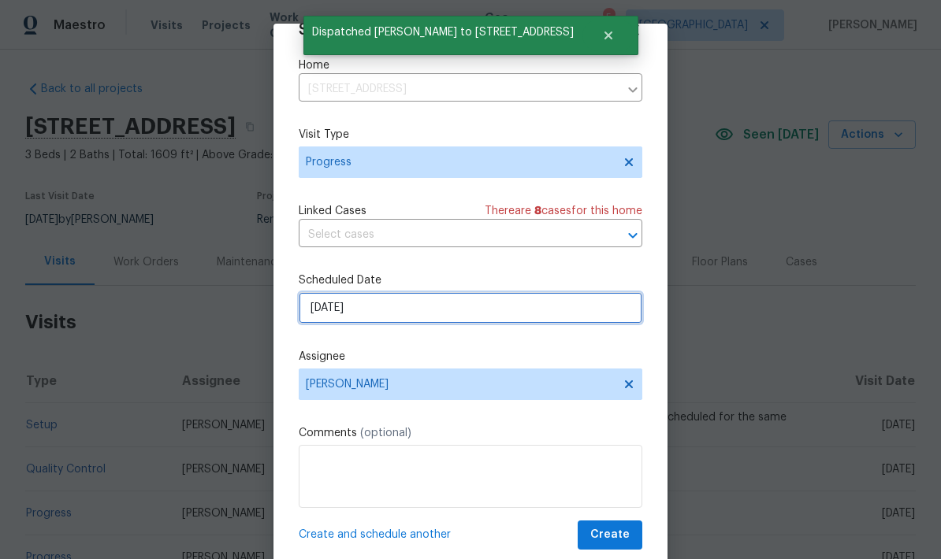
click at [468, 305] on input "9/4/2025" at bounding box center [471, 308] width 344 height 32
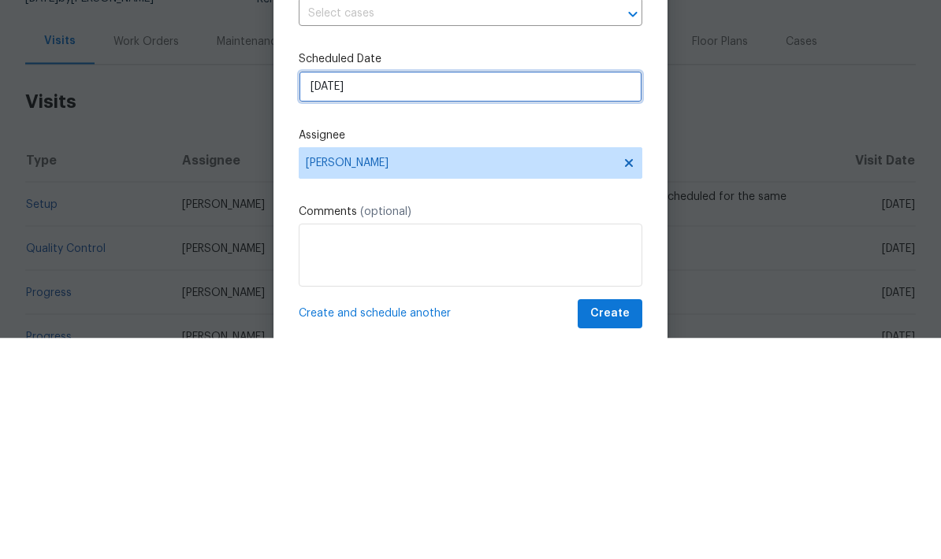
select select "8"
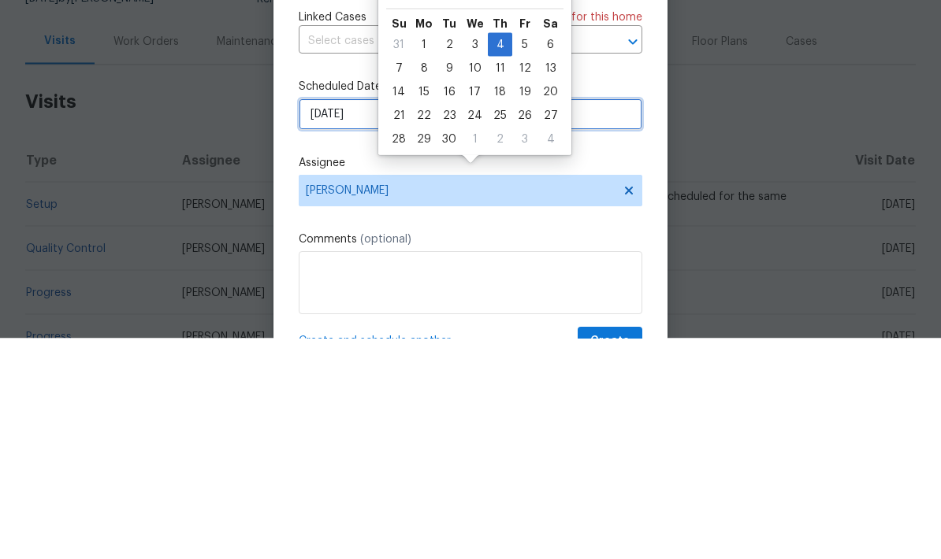
scroll to position [0, 0]
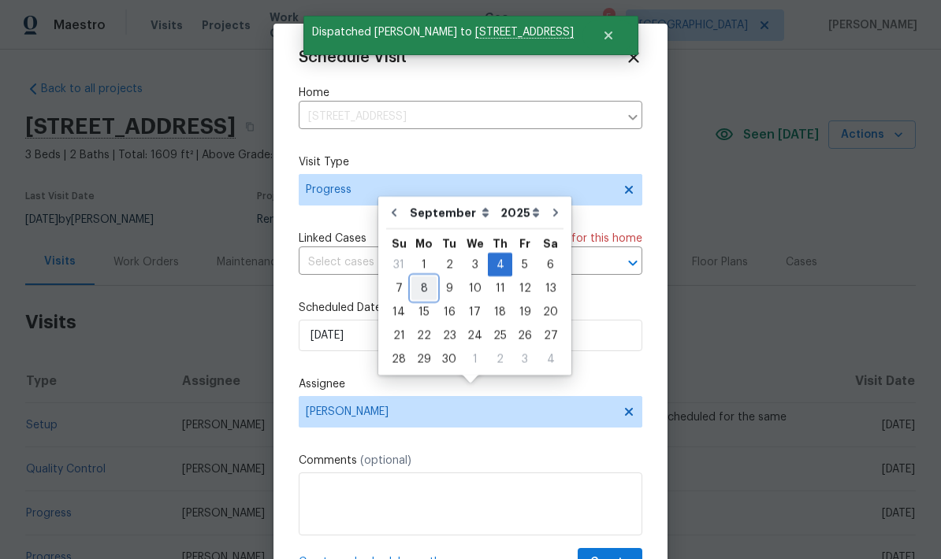
click at [424, 277] on div "8" at bounding box center [423, 288] width 25 height 22
type input "9/8/2025"
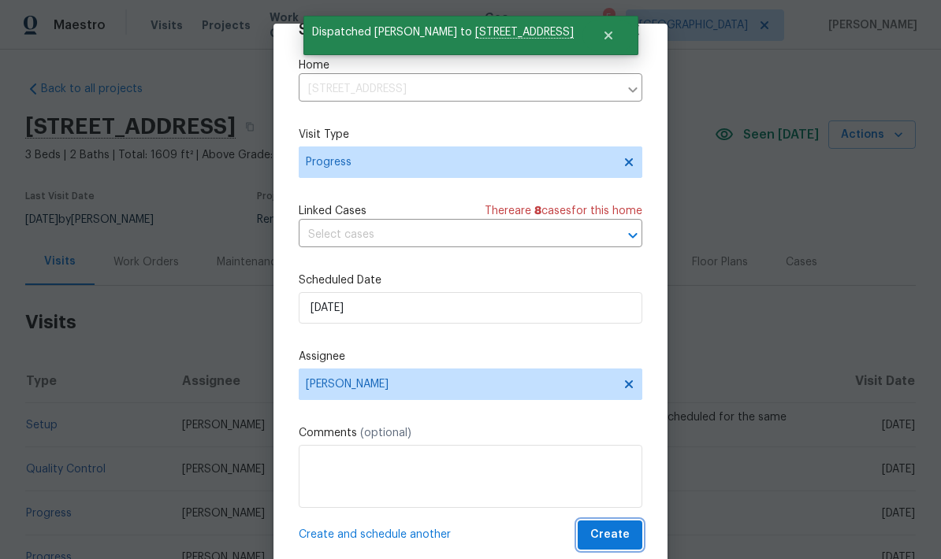
click at [631, 532] on button "Create" at bounding box center [610, 535] width 65 height 29
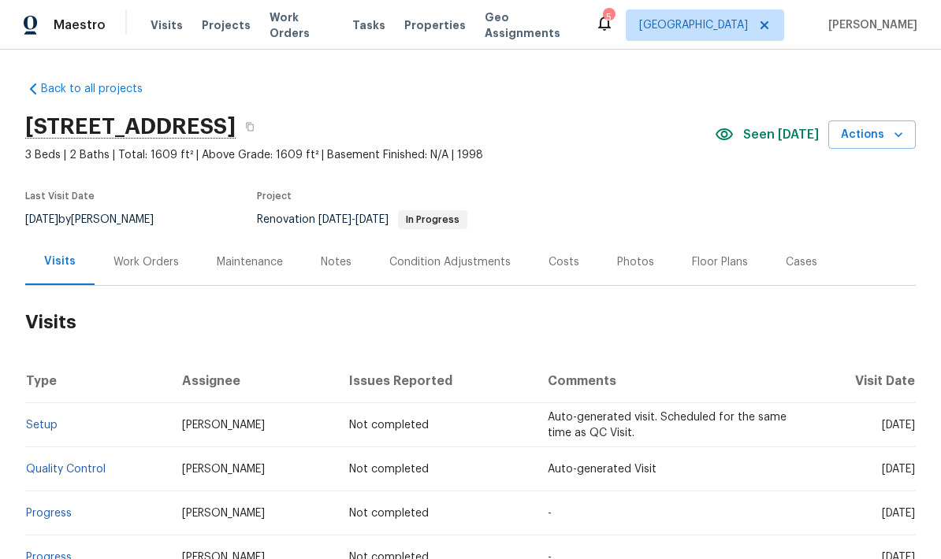
click at [160, 28] on span "Visits" at bounding box center [167, 25] width 32 height 16
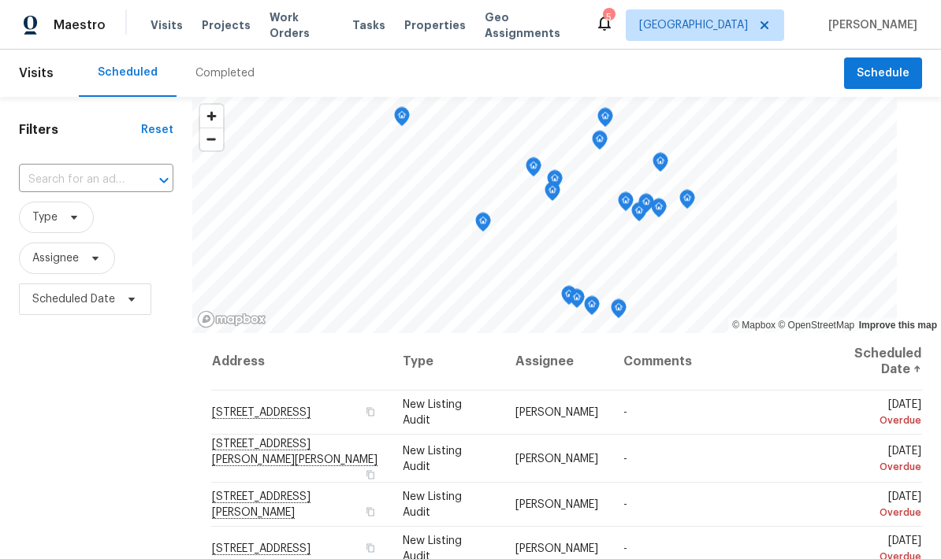
click at [60, 181] on input "text" at bounding box center [74, 180] width 110 height 24
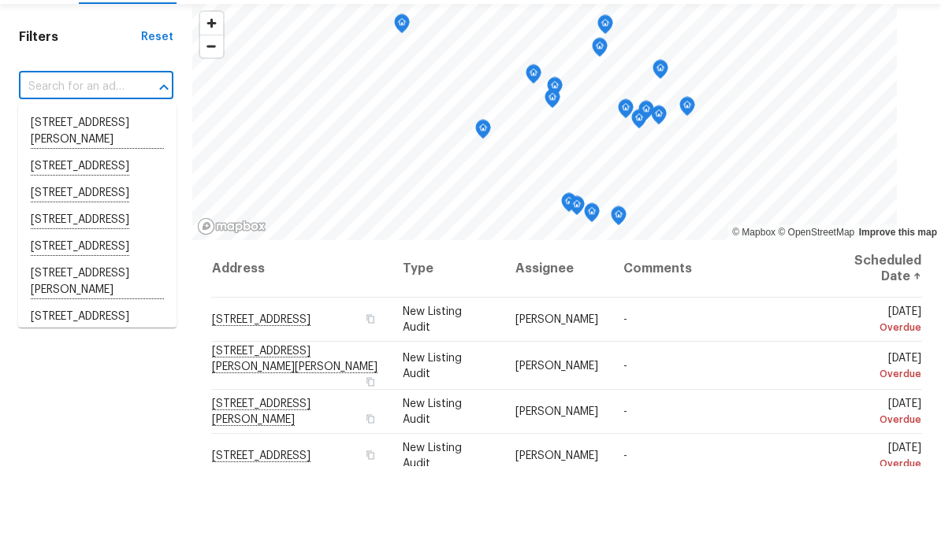
paste input "395 Pendryn Hill Curv, Woodbury, MN 55125"
type input "395 Pendryn Hill Curv, Woodbury, MN 55125"
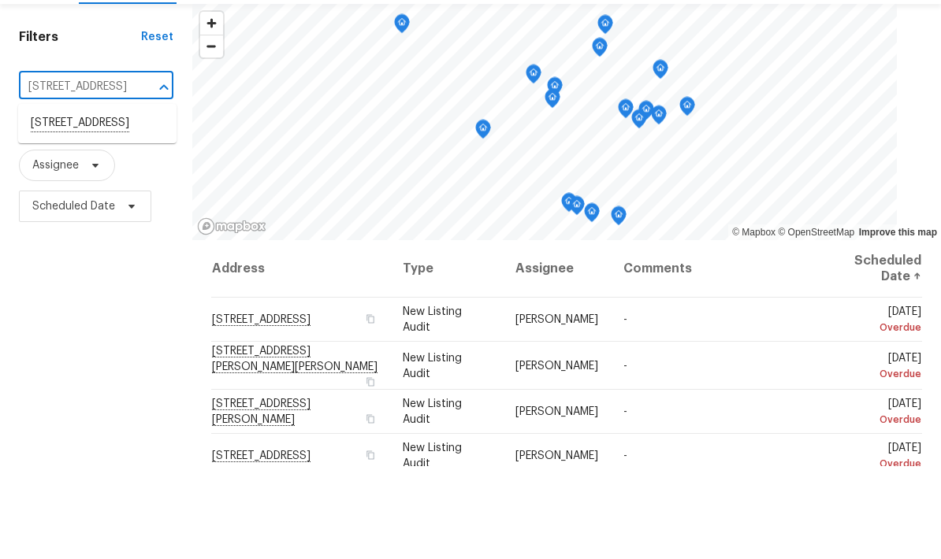
click at [65, 203] on li "395 Pendryn Hill Curv, Woodbury, MN 55125" at bounding box center [97, 216] width 158 height 27
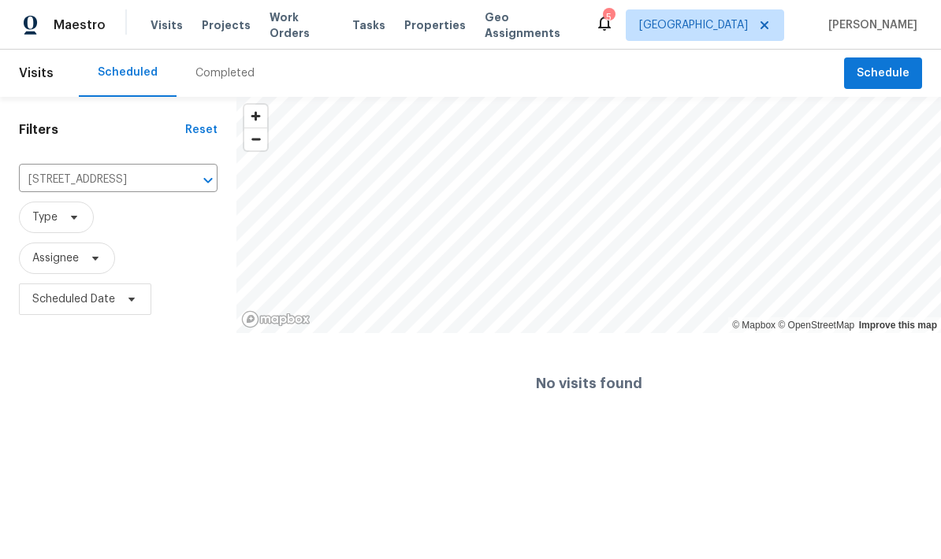
click at [236, 62] on div "Completed" at bounding box center [225, 73] width 97 height 47
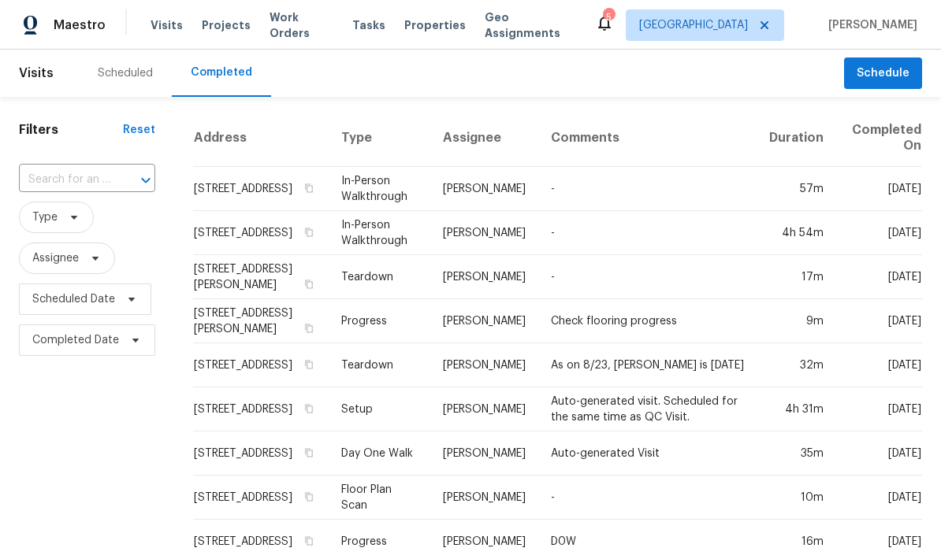
click at [136, 191] on div at bounding box center [134, 180] width 41 height 22
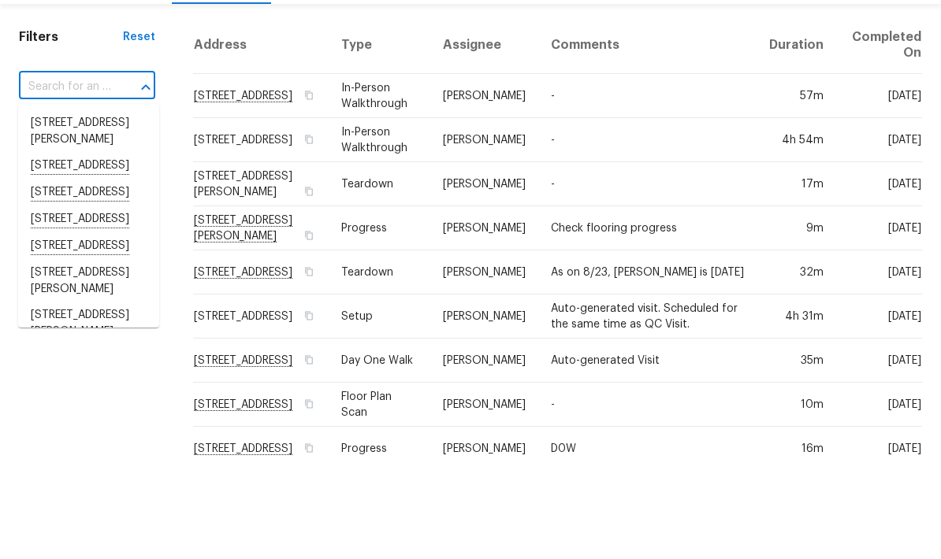
click at [100, 168] on input "text" at bounding box center [65, 180] width 92 height 24
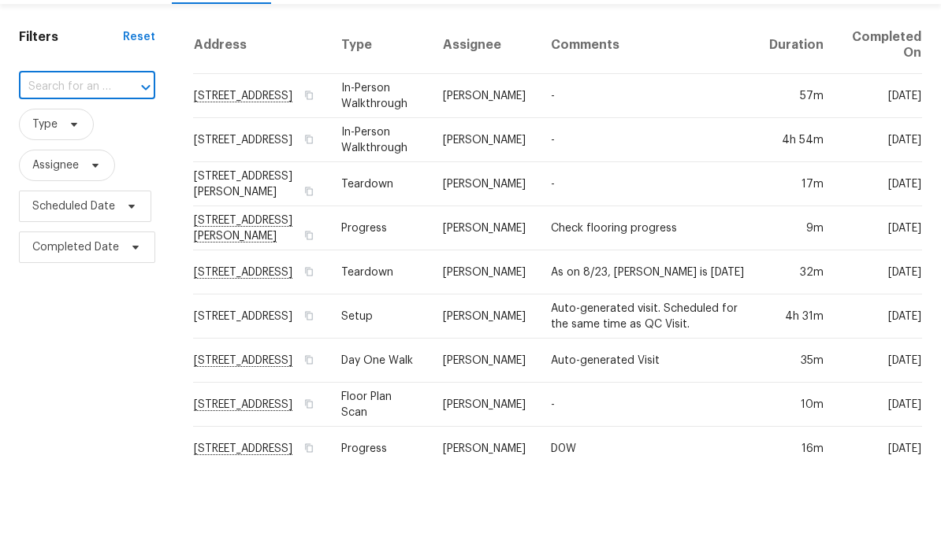
paste input "395 Pendryn Hill Curv, Woodbury, MN 55125"
type input "395 Pendryn Hill Curv, Woodbury, MN 55125"
click at [110, 203] on li "395 Pendryn Hill Curv, Woodbury, MN 55125" at bounding box center [88, 216] width 141 height 27
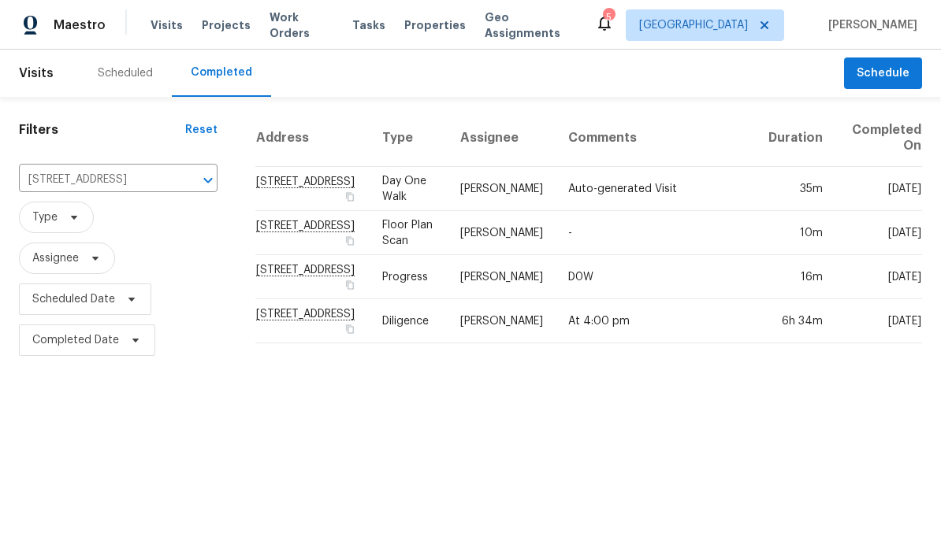
click at [149, 60] on div "Scheduled" at bounding box center [125, 73] width 93 height 47
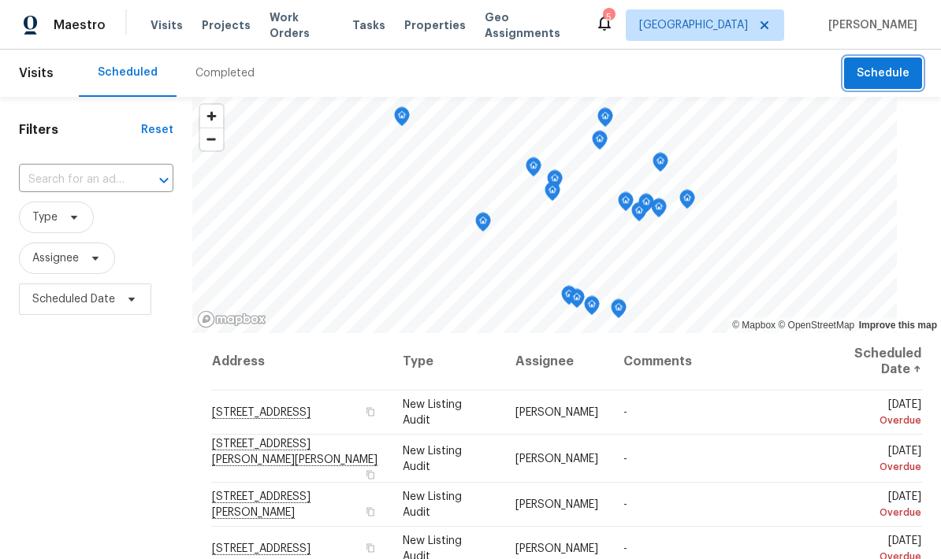
click at [872, 71] on span "Schedule" at bounding box center [883, 74] width 53 height 20
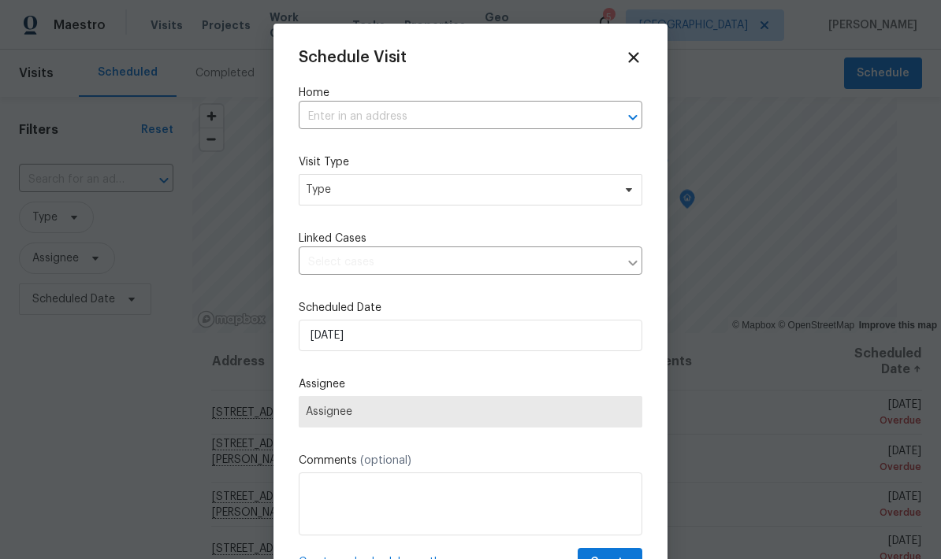
click at [411, 112] on input "text" at bounding box center [448, 117] width 299 height 24
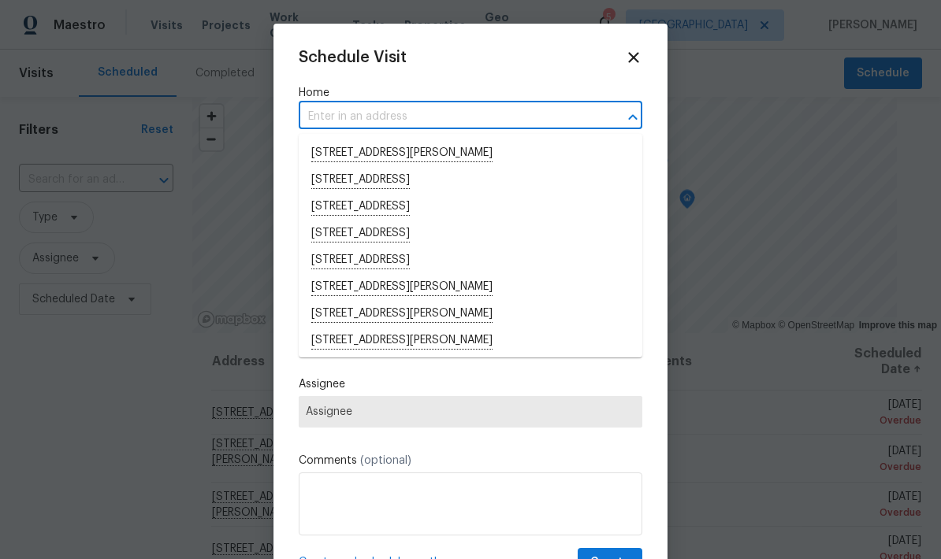
click at [429, 112] on input "text" at bounding box center [448, 117] width 299 height 24
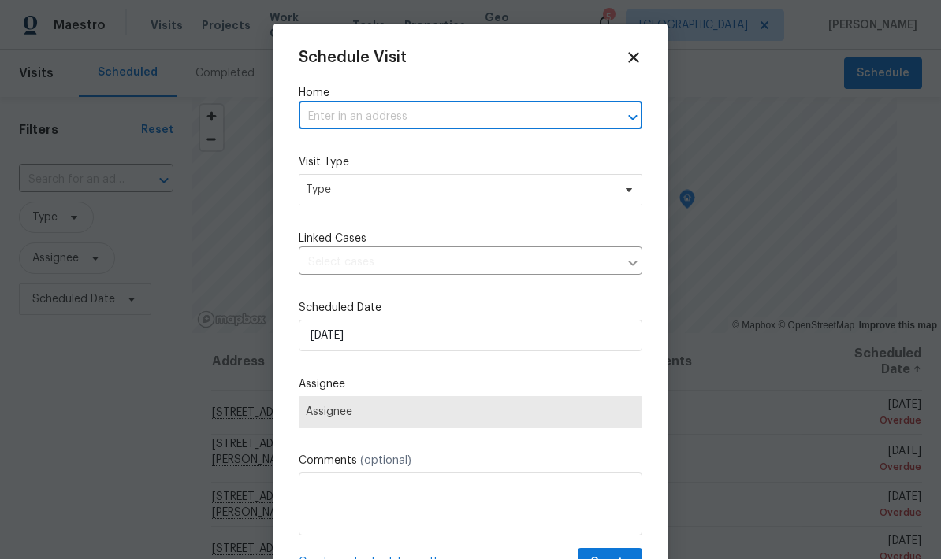
paste input "395 Pendryn Hill Curv, Woodbury, MN 55125"
type input "395 Pendryn Hill Curv, Woodbury, MN 55125"
click at [503, 157] on li "395 Pendryn Hill Curv, Woodbury, MN 55125" at bounding box center [471, 153] width 344 height 27
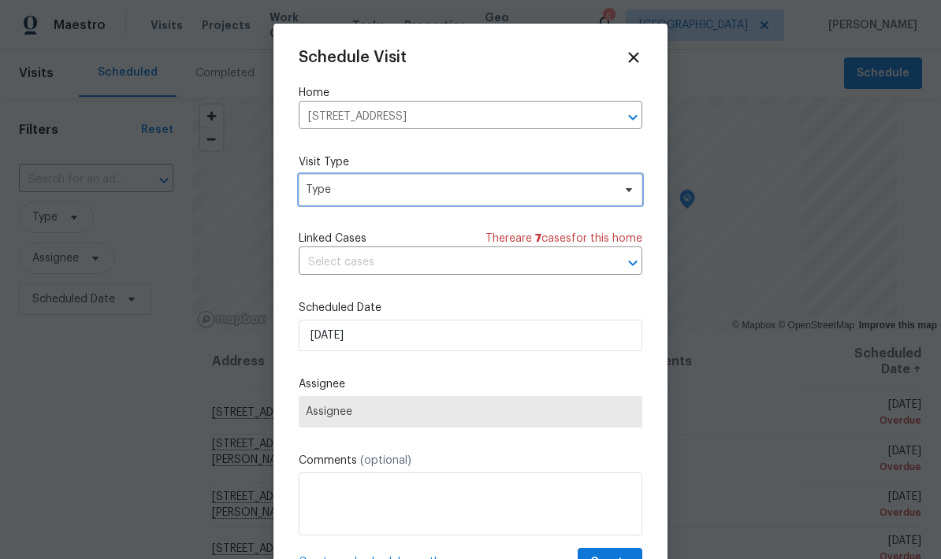
click at [520, 193] on span "Type" at bounding box center [459, 190] width 307 height 16
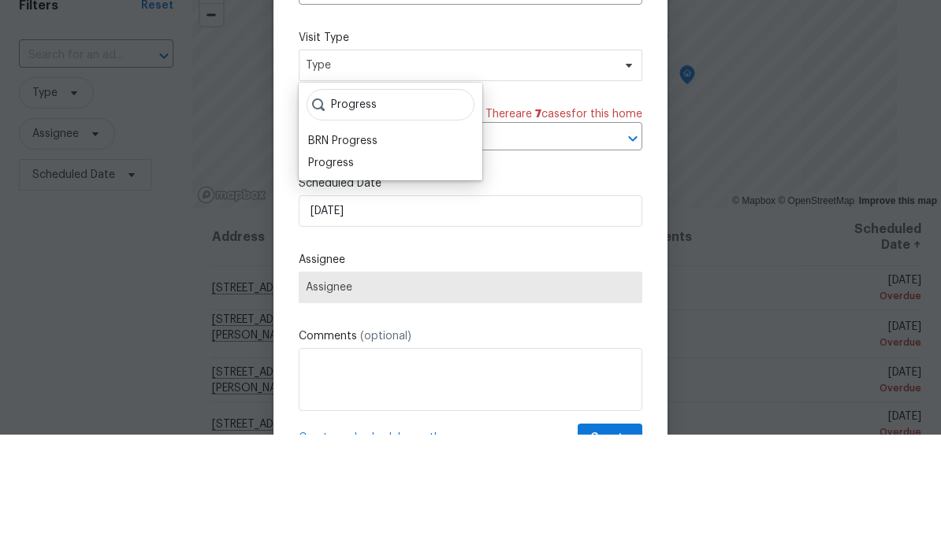
type input "Progress"
click at [351, 280] on div "Progress" at bounding box center [331, 288] width 46 height 16
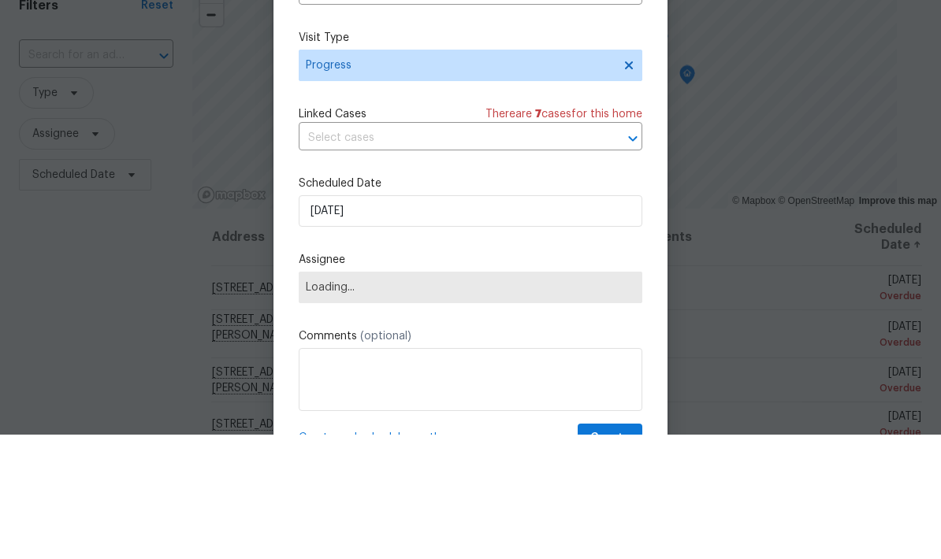
scroll to position [63, 0]
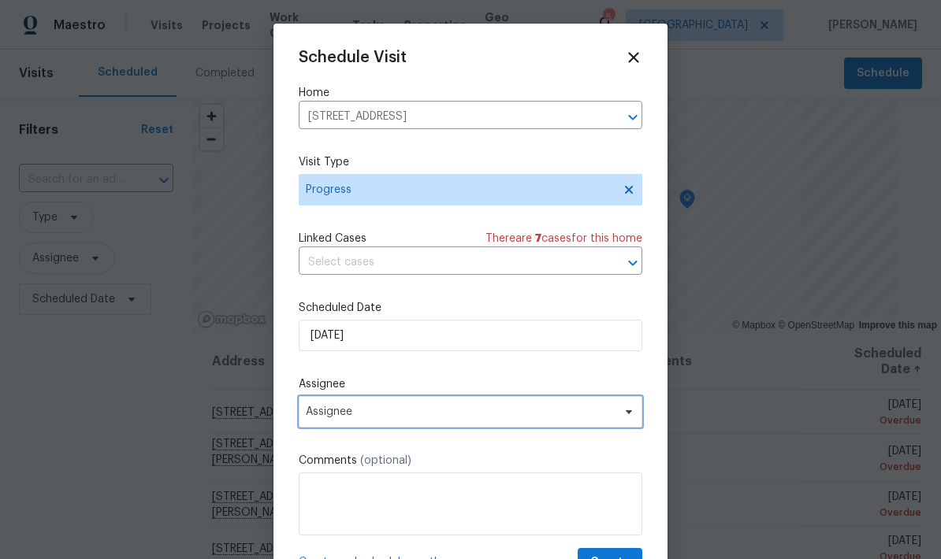
click at [480, 414] on span "Assignee" at bounding box center [460, 412] width 309 height 13
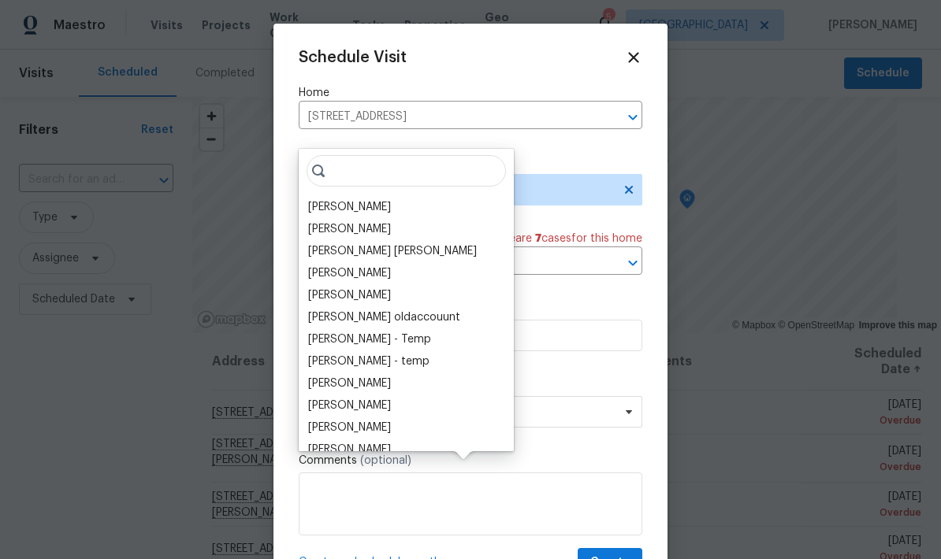
click at [360, 199] on div "Ken Nelson" at bounding box center [349, 207] width 83 height 16
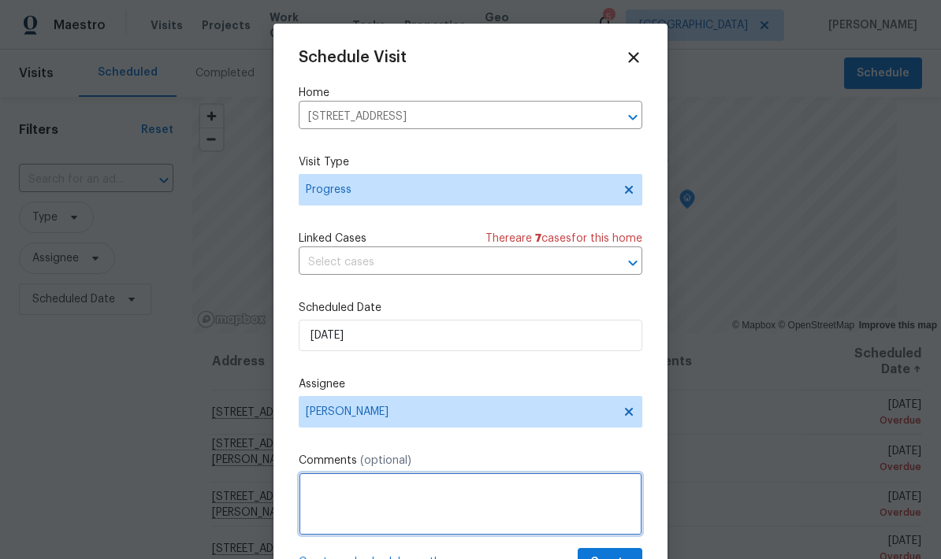
click at [440, 486] on textarea at bounding box center [471, 504] width 344 height 63
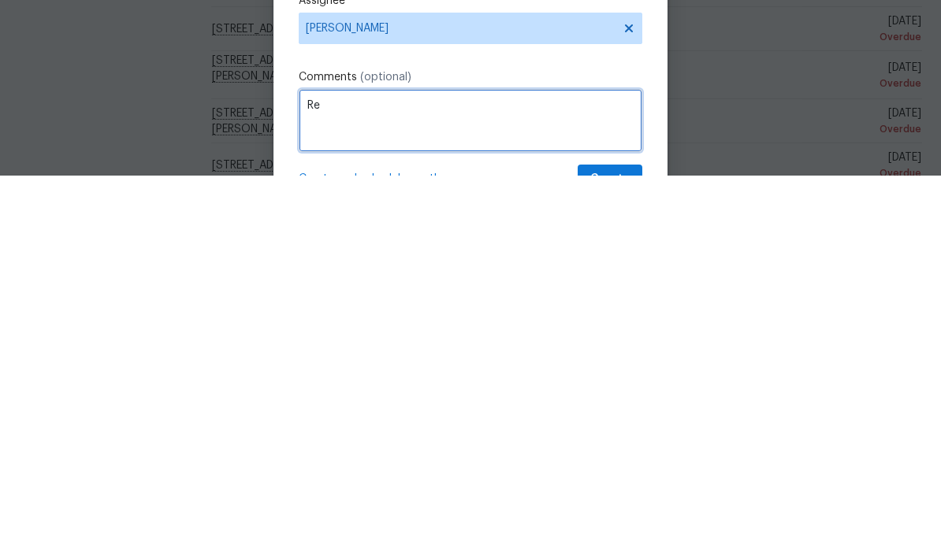
type textarea "R"
click at [594, 473] on textarea "Might need to file a bug. I had to create my own D1W visit, and no" at bounding box center [471, 504] width 344 height 63
click at [548, 473] on textarea "Might need to file a bug. I had to create my own D1W visit to complete, and no" at bounding box center [471, 504] width 344 height 63
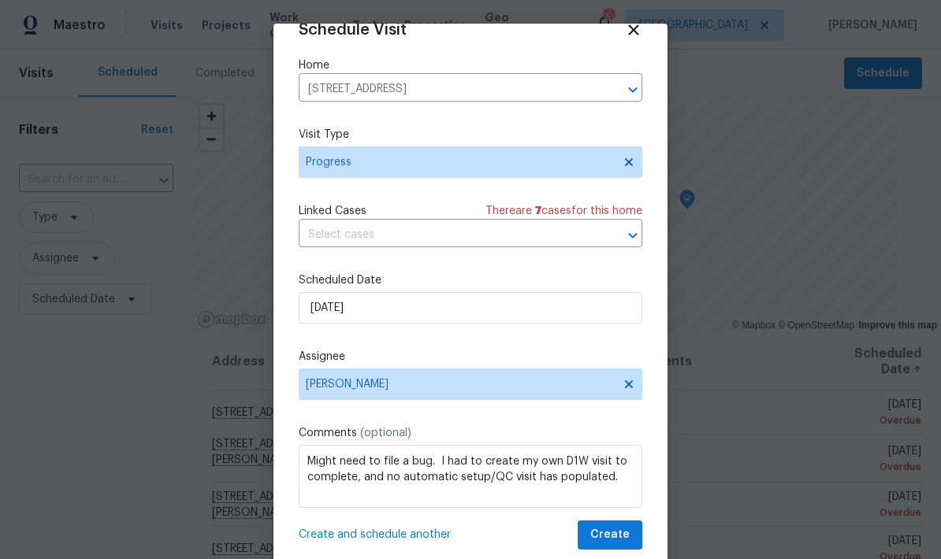
scroll to position [31, 0]
type textarea "Might need to file a bug. I had to create my own D1W visit to complete, and no …"
click at [635, 535] on button "Create" at bounding box center [610, 535] width 65 height 29
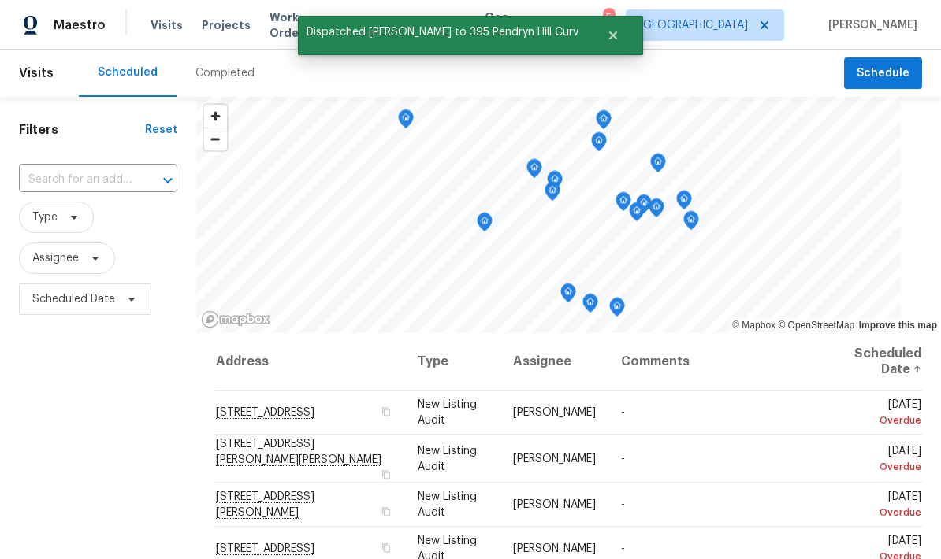
click at [136, 423] on div "Filters Reset ​ Type Assignee Scheduled Date" at bounding box center [98, 439] width 196 height 684
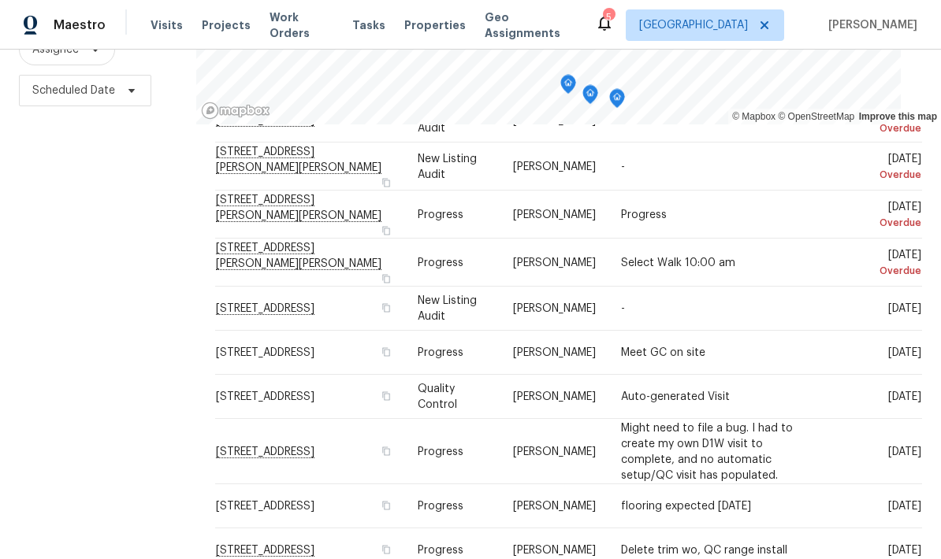
scroll to position [198, 0]
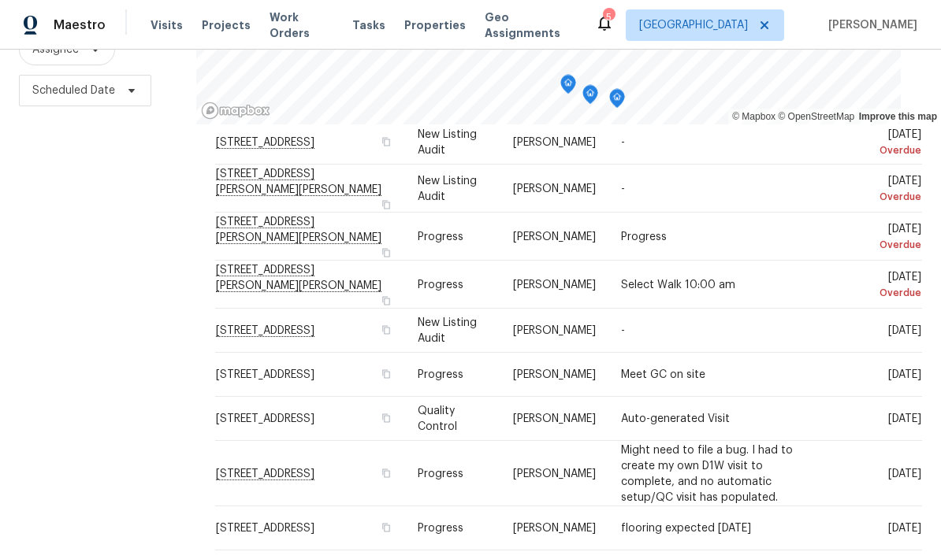
click at [0, 0] on icon at bounding box center [0, 0] width 0 height 0
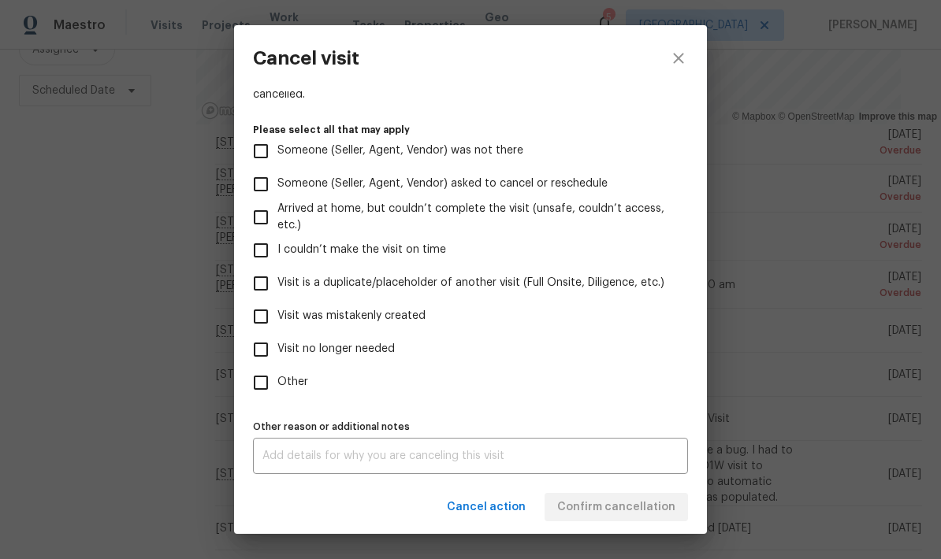
scroll to position [144, 0]
click at [256, 355] on input "Visit no longer needed" at bounding box center [260, 349] width 33 height 33
checkbox input "true"
click at [255, 384] on input "Other" at bounding box center [260, 382] width 33 height 33
checkbox input "true"
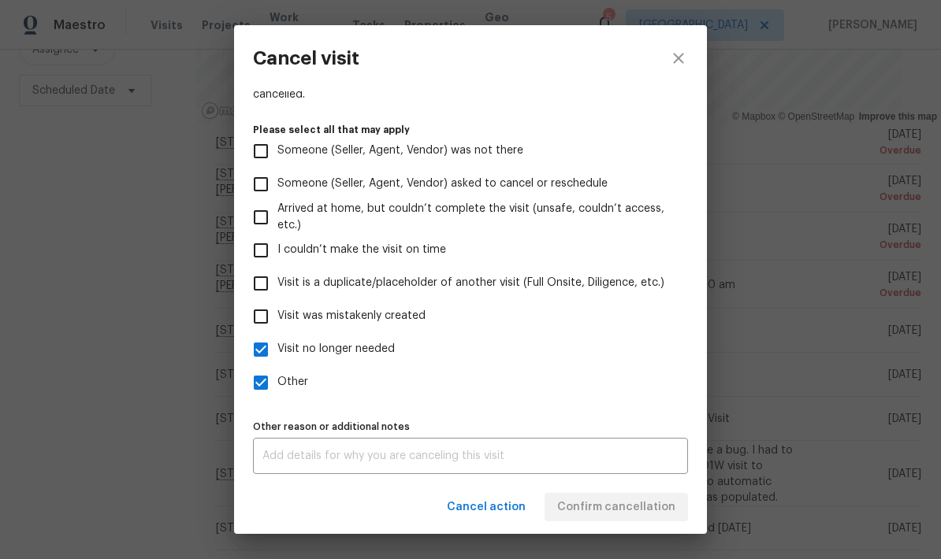
click at [348, 461] on textarea at bounding box center [470, 456] width 416 height 11
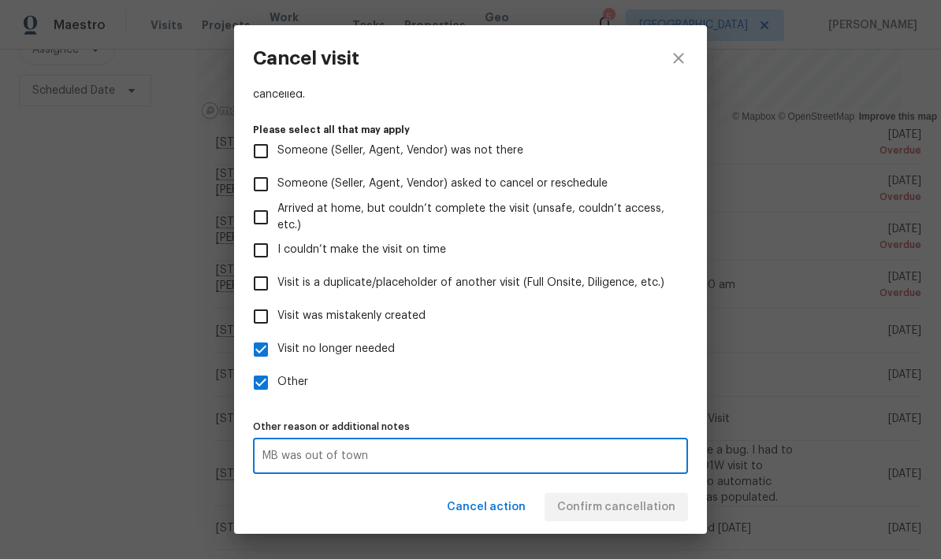
type textarea "MB was out of town"
click at [617, 361] on label "Visit no longer needed" at bounding box center [459, 349] width 431 height 33
click at [277, 361] on input "Visit no longer needed" at bounding box center [260, 349] width 33 height 33
checkbox input "false"
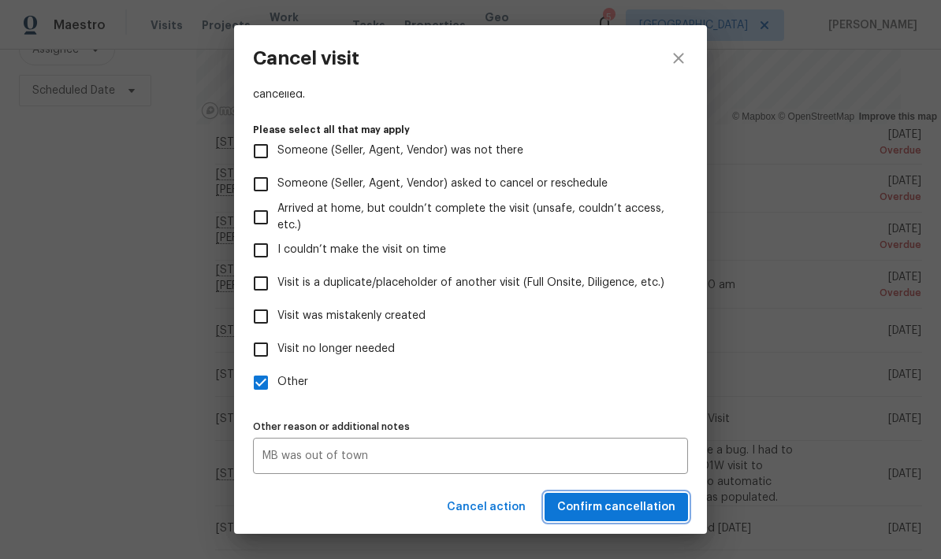
click at [655, 504] on span "Confirm cancellation" at bounding box center [616, 508] width 118 height 20
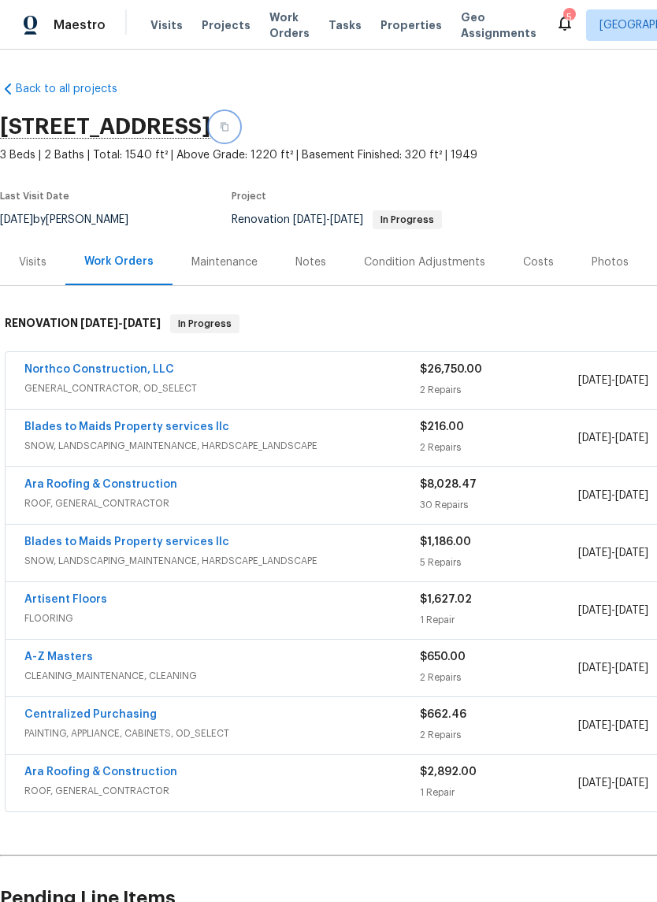
click at [239, 128] on button "button" at bounding box center [224, 127] width 28 height 28
click at [239, 125] on button "button" at bounding box center [224, 127] width 28 height 28
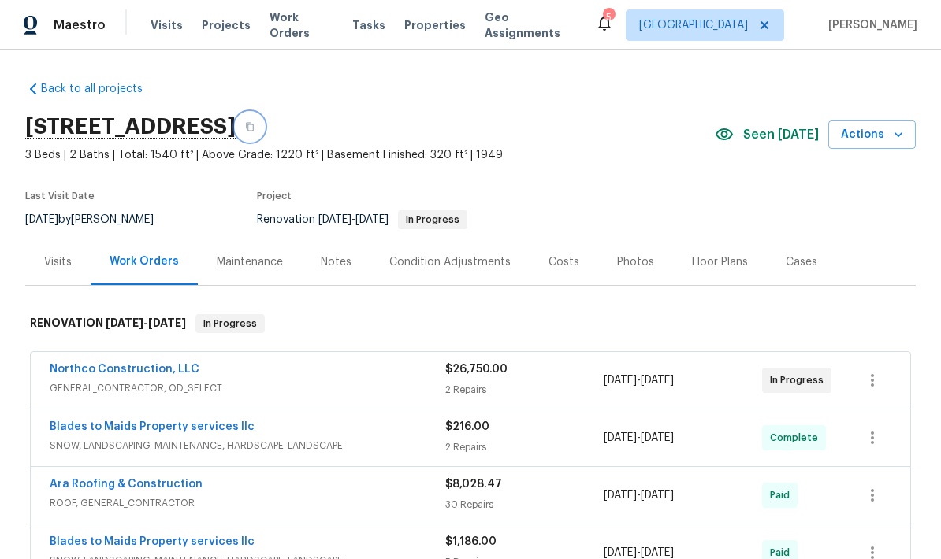
click at [255, 127] on icon "button" at bounding box center [249, 126] width 9 height 9
click at [264, 134] on button "button" at bounding box center [250, 127] width 28 height 28
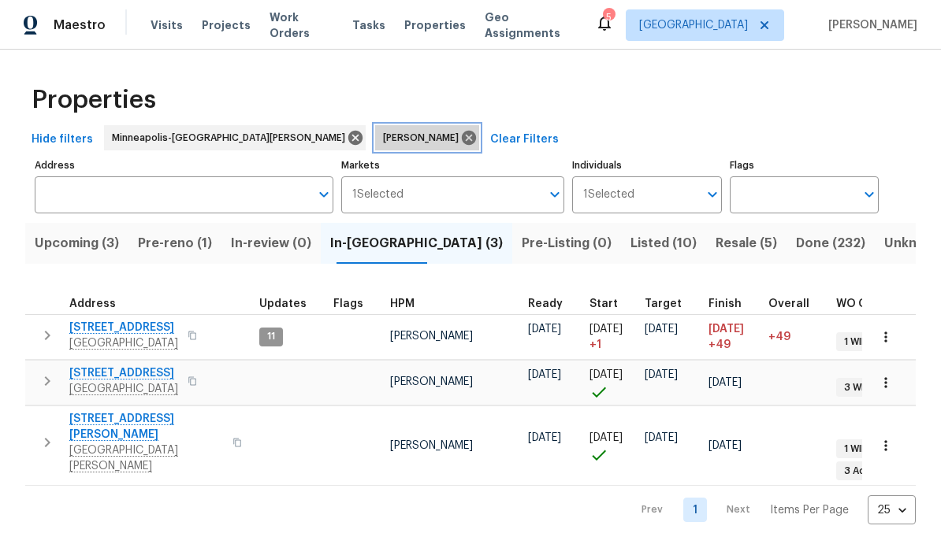
click at [460, 144] on icon at bounding box center [468, 137] width 17 height 17
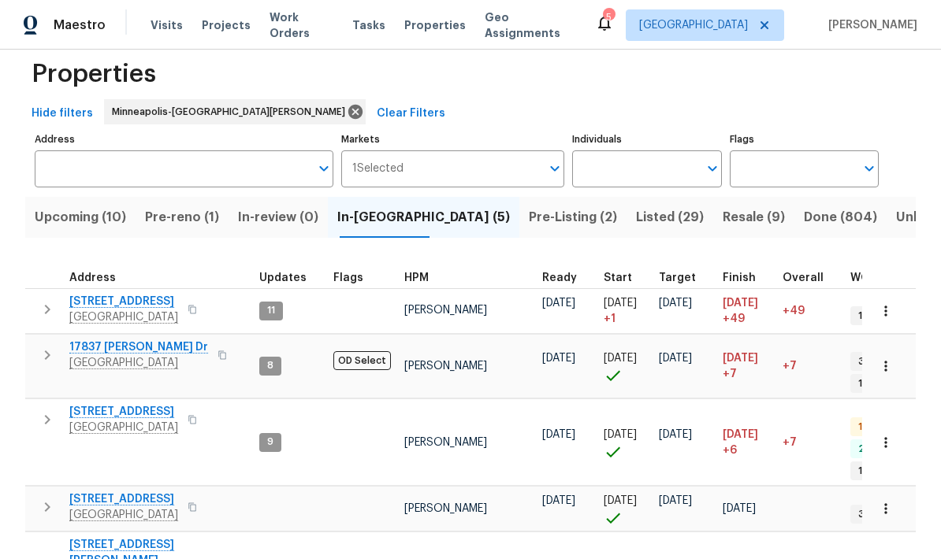
click at [200, 225] on span "Pre-reno (1)" at bounding box center [182, 217] width 74 height 22
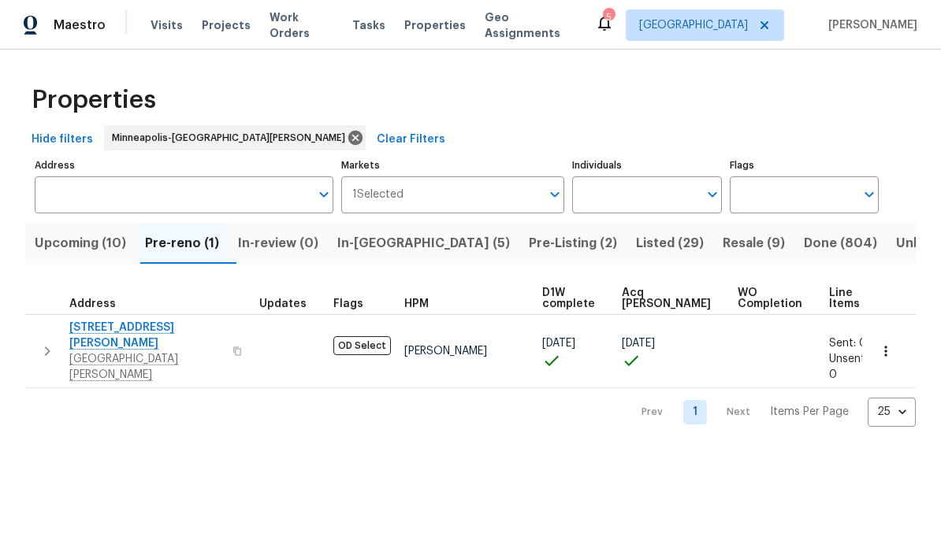
click at [76, 243] on span "Upcoming (10)" at bounding box center [80, 243] width 91 height 22
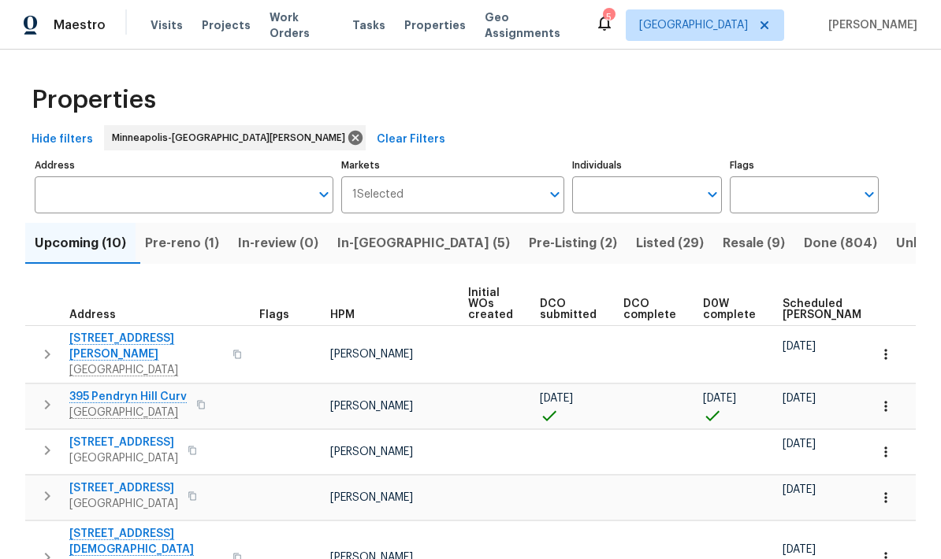
click at [812, 316] on span "Scheduled COE" at bounding box center [826, 310] width 89 height 22
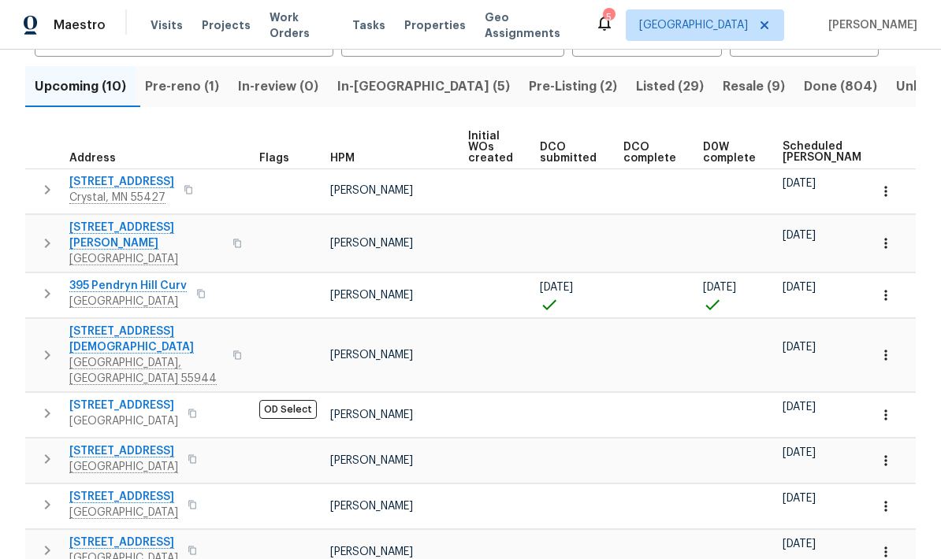
click at [50, 404] on icon "button" at bounding box center [47, 413] width 19 height 19
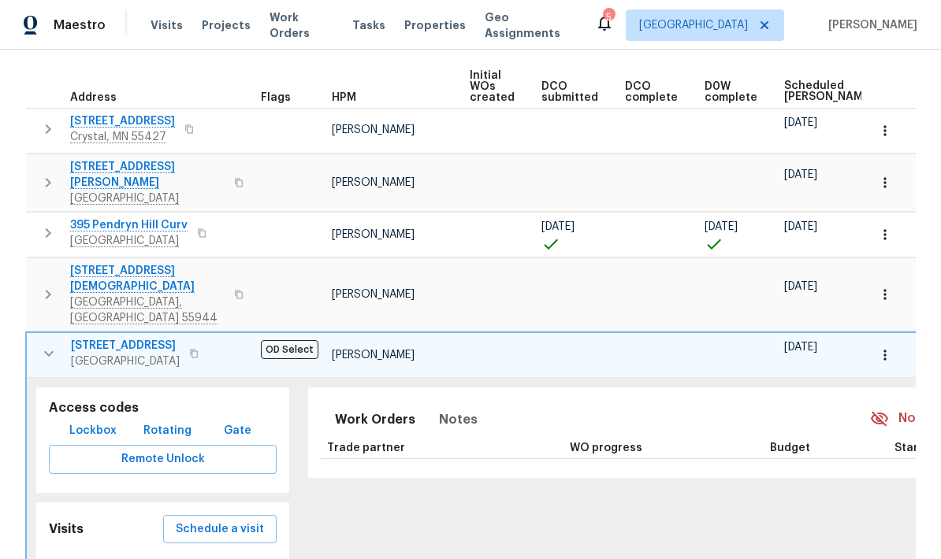
click at [46, 344] on icon "button" at bounding box center [48, 353] width 19 height 19
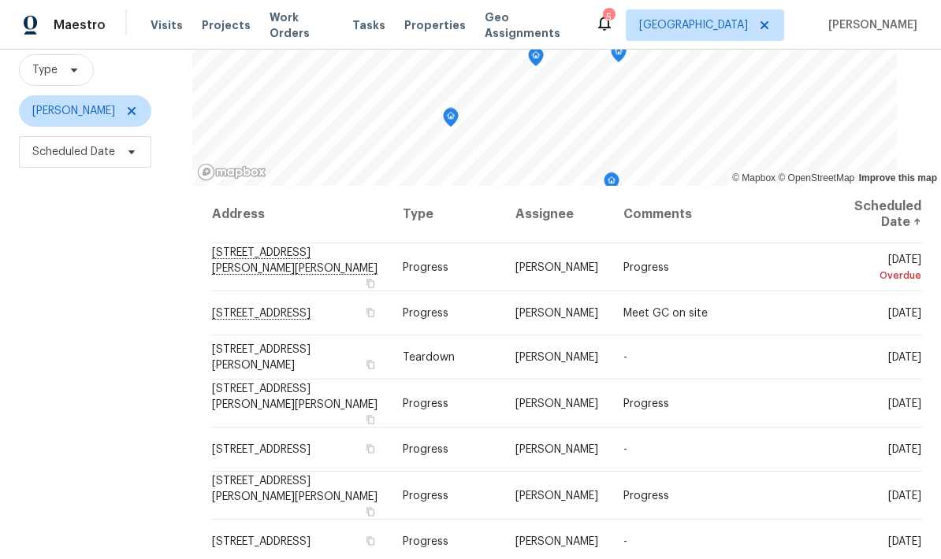
scroll to position [145, 0]
